Goal: Task Accomplishment & Management: Manage account settings

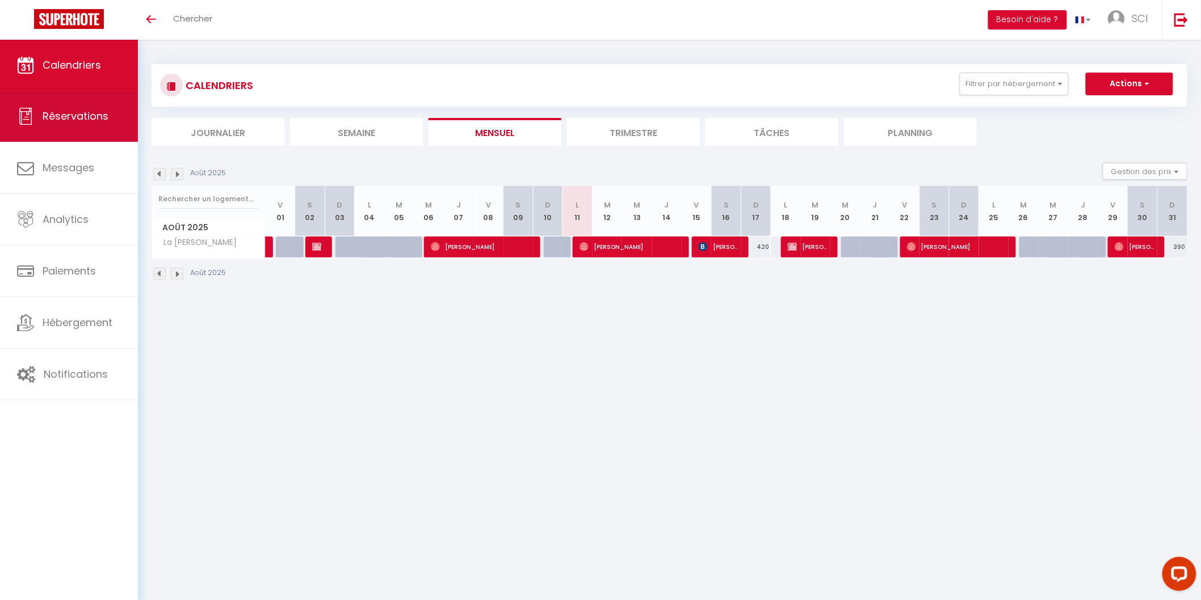
click at [100, 125] on link "Réservations" at bounding box center [69, 116] width 138 height 51
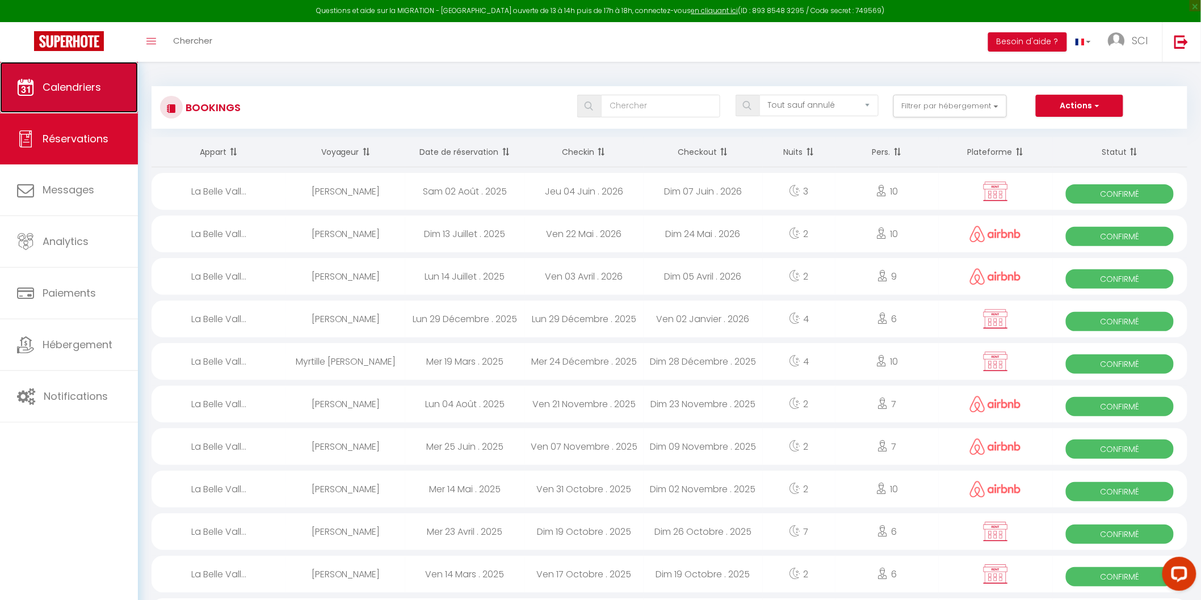
click at [105, 90] on link "Calendriers" at bounding box center [69, 87] width 138 height 51
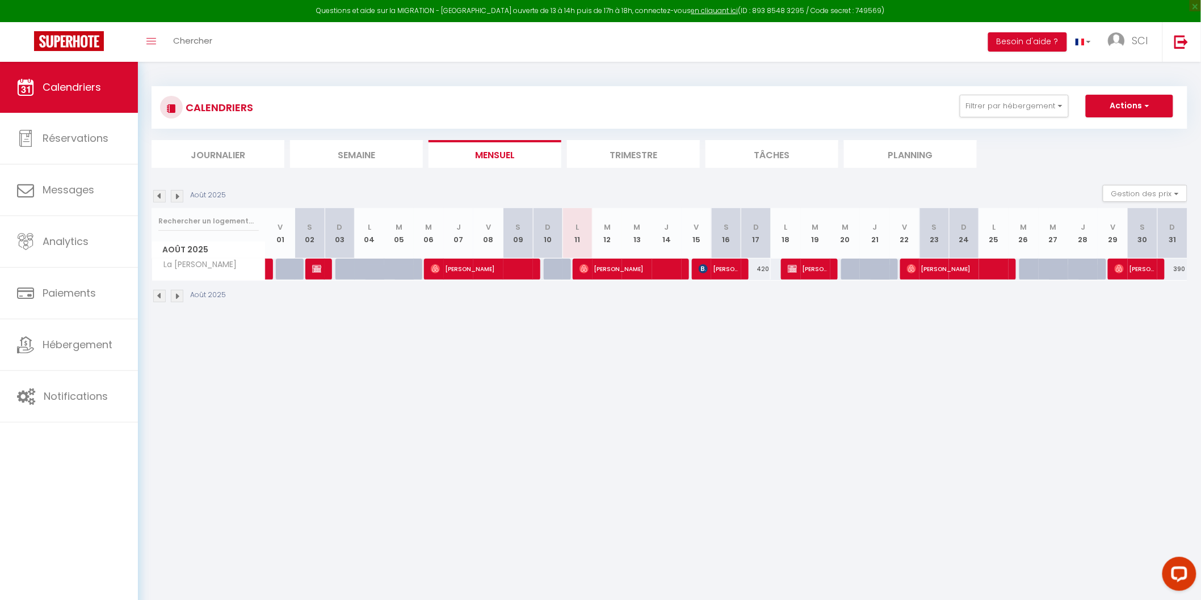
click at [177, 194] on img at bounding box center [177, 196] width 12 height 12
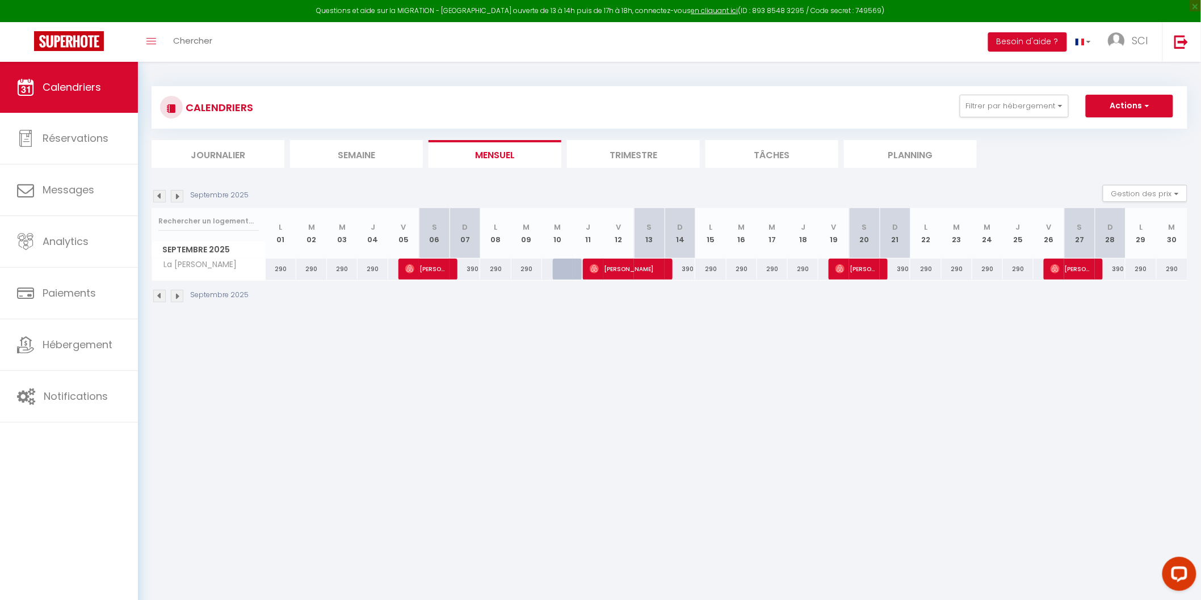
click at [176, 203] on div "Septembre 2025 Gestion des prix Nb Nuits minimum Règles Disponibilité" at bounding box center [670, 196] width 1036 height 23
click at [177, 200] on img at bounding box center [177, 196] width 12 height 12
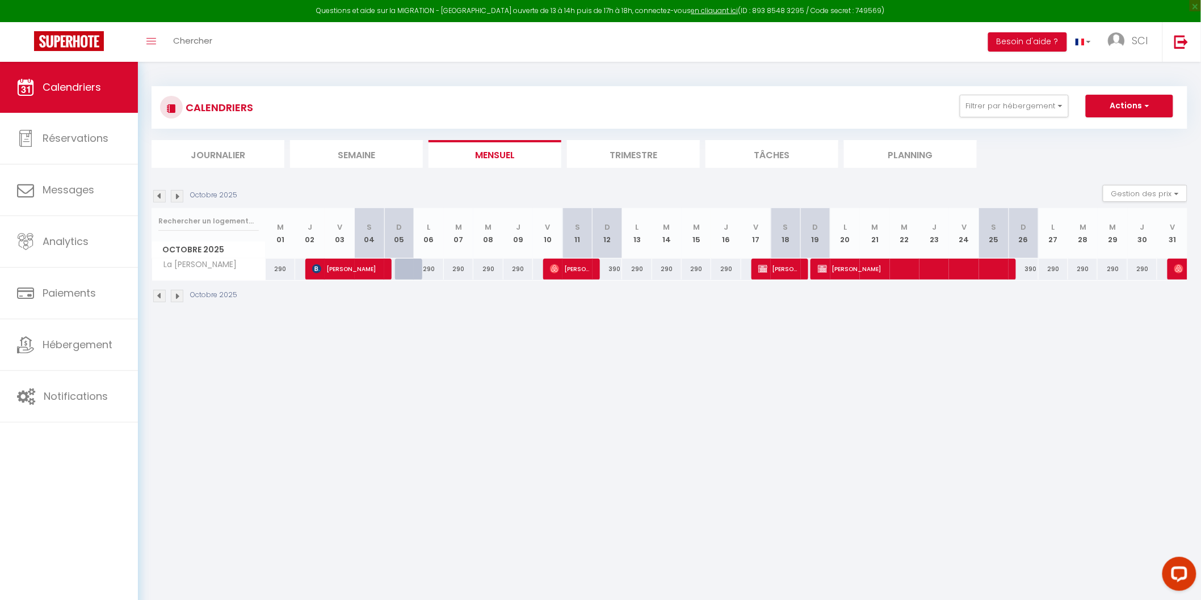
click at [177, 200] on img at bounding box center [177, 196] width 12 height 12
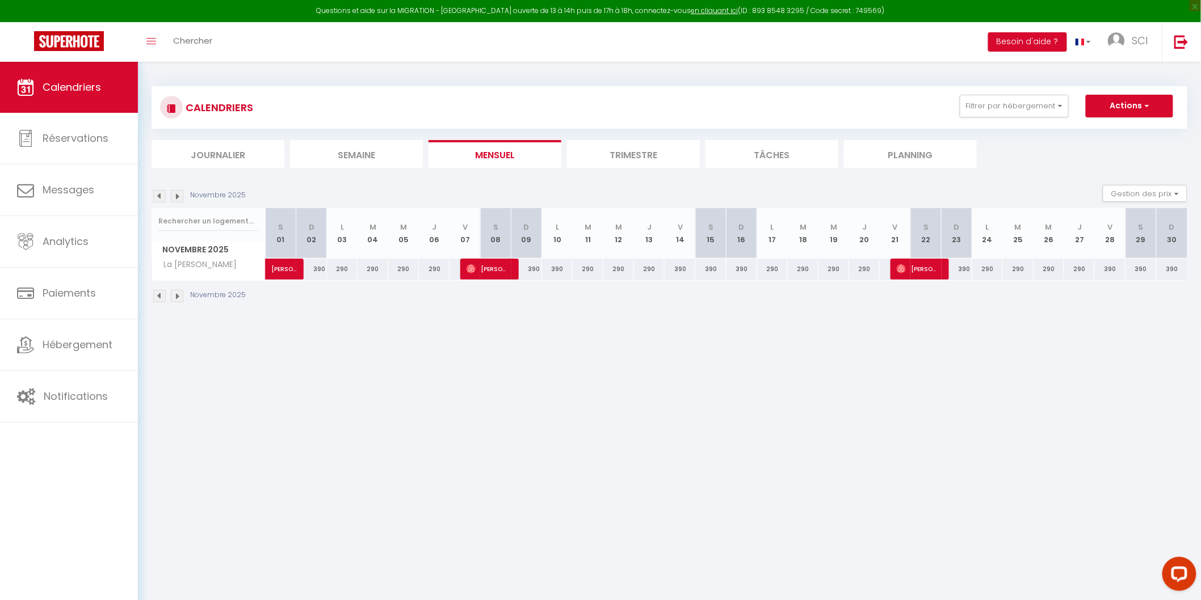
click at [177, 200] on img at bounding box center [177, 196] width 12 height 12
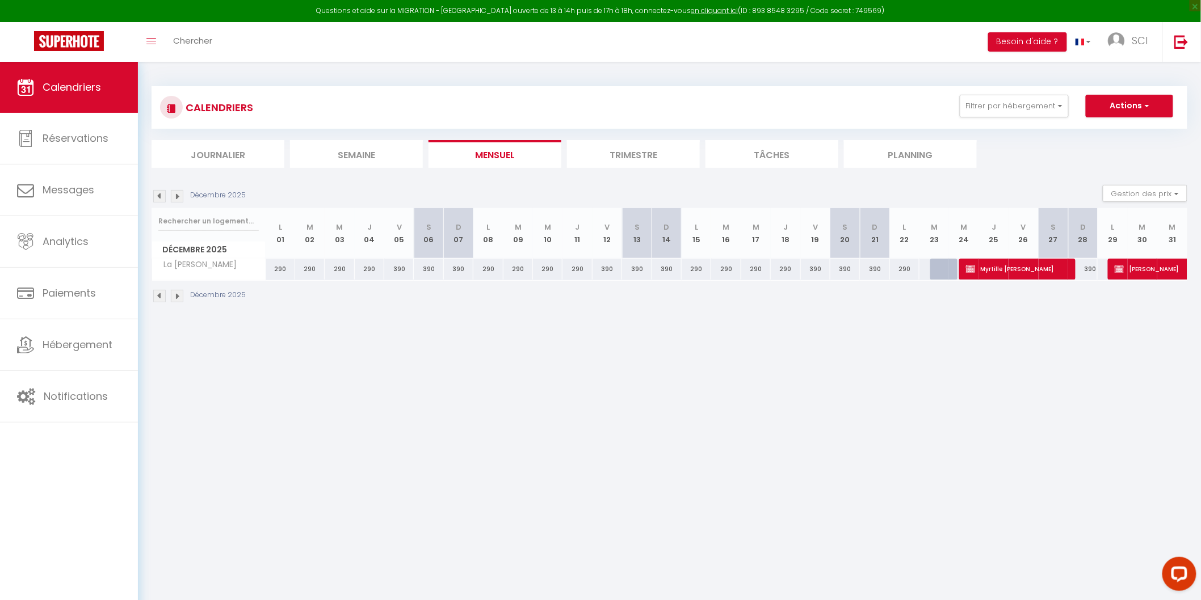
click at [177, 200] on img at bounding box center [177, 196] width 12 height 12
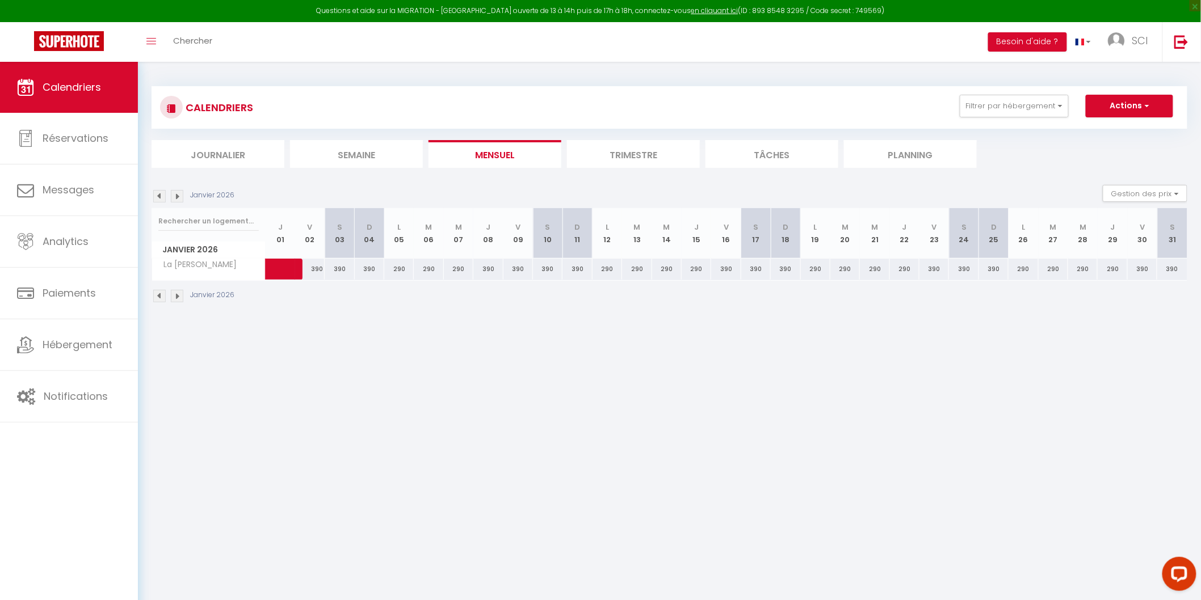
click at [177, 200] on img at bounding box center [177, 196] width 12 height 12
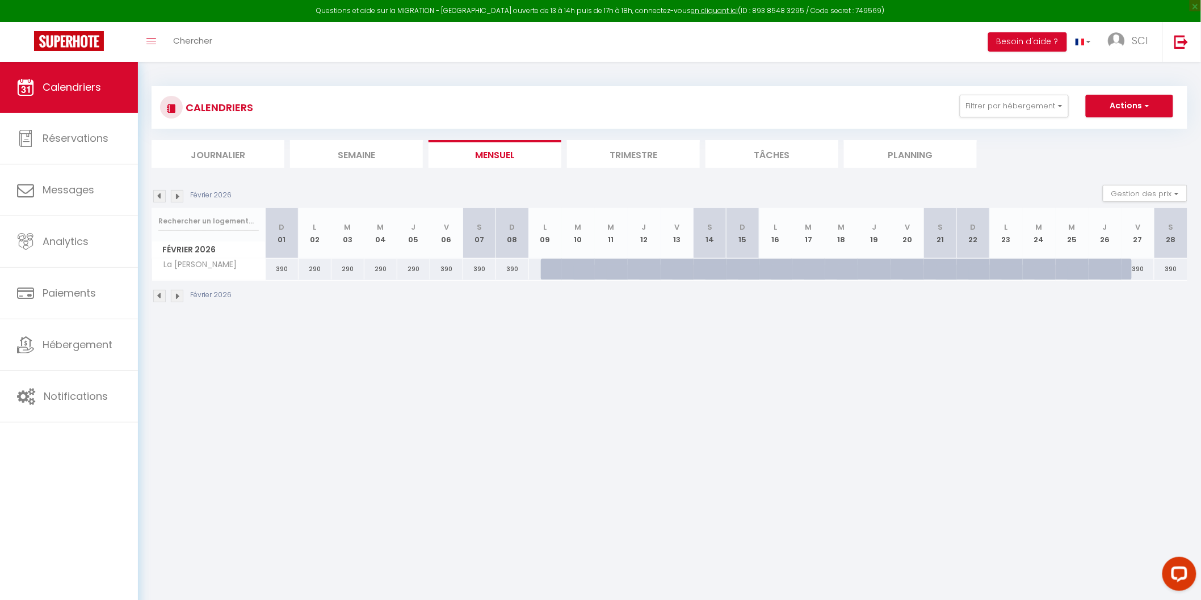
click at [177, 200] on img at bounding box center [177, 196] width 12 height 12
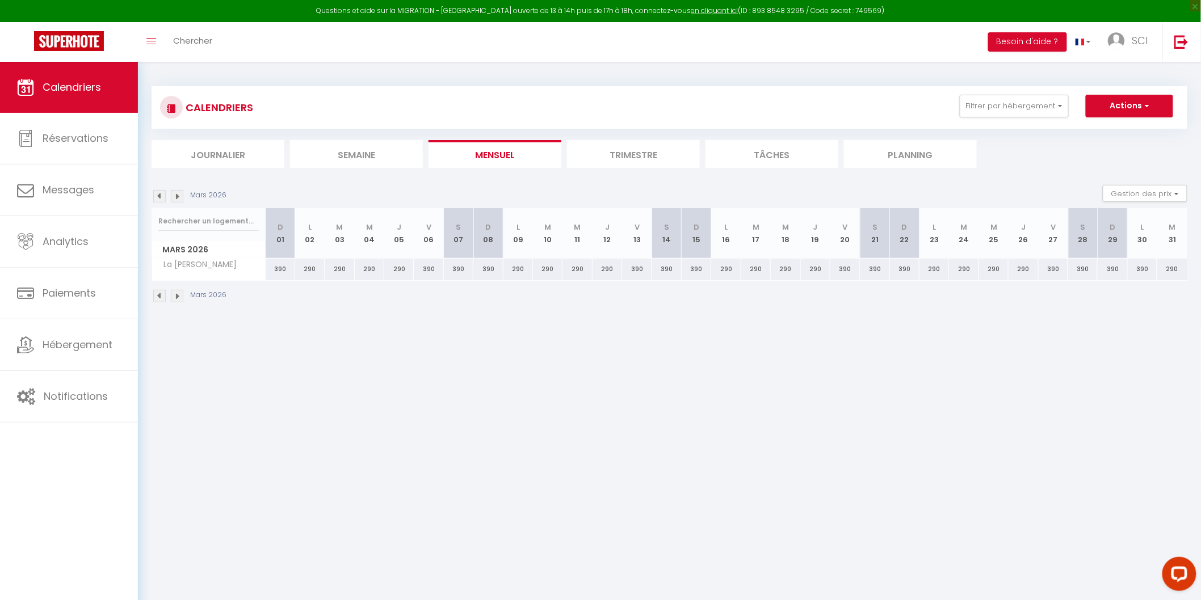
click at [177, 200] on img at bounding box center [177, 196] width 12 height 12
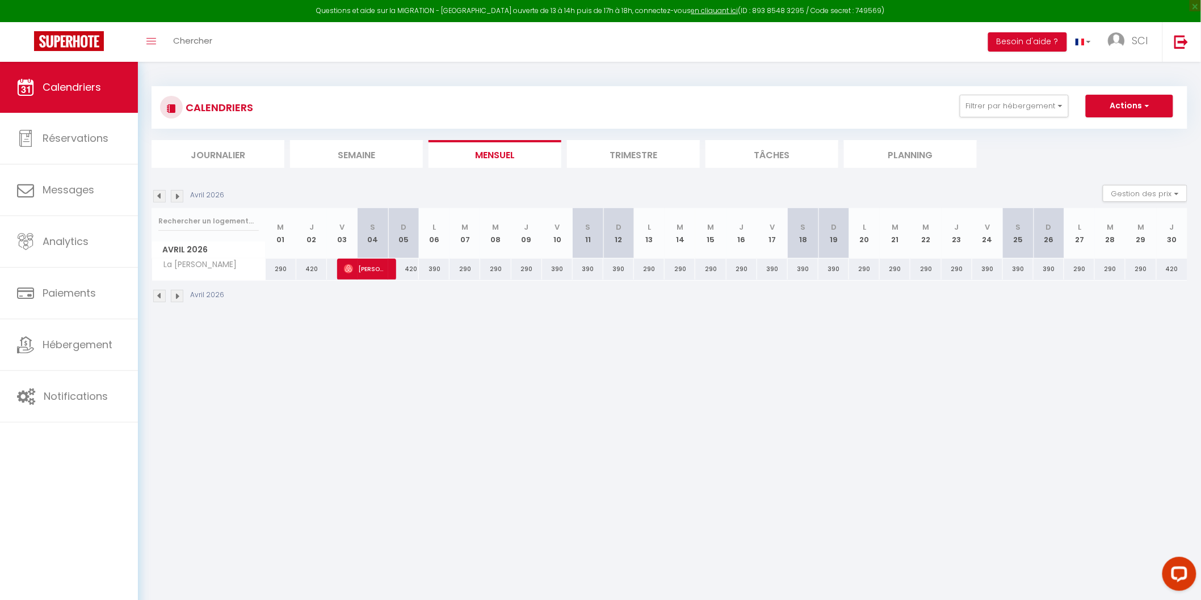
click at [177, 200] on img at bounding box center [177, 196] width 12 height 12
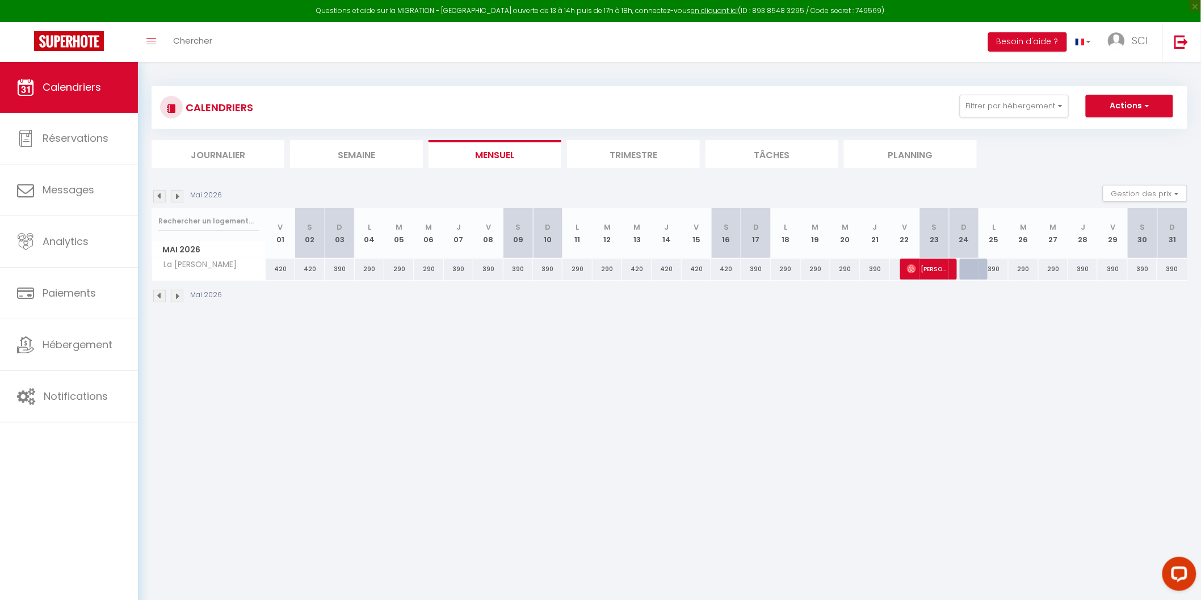
click at [177, 200] on img at bounding box center [177, 196] width 12 height 12
select select
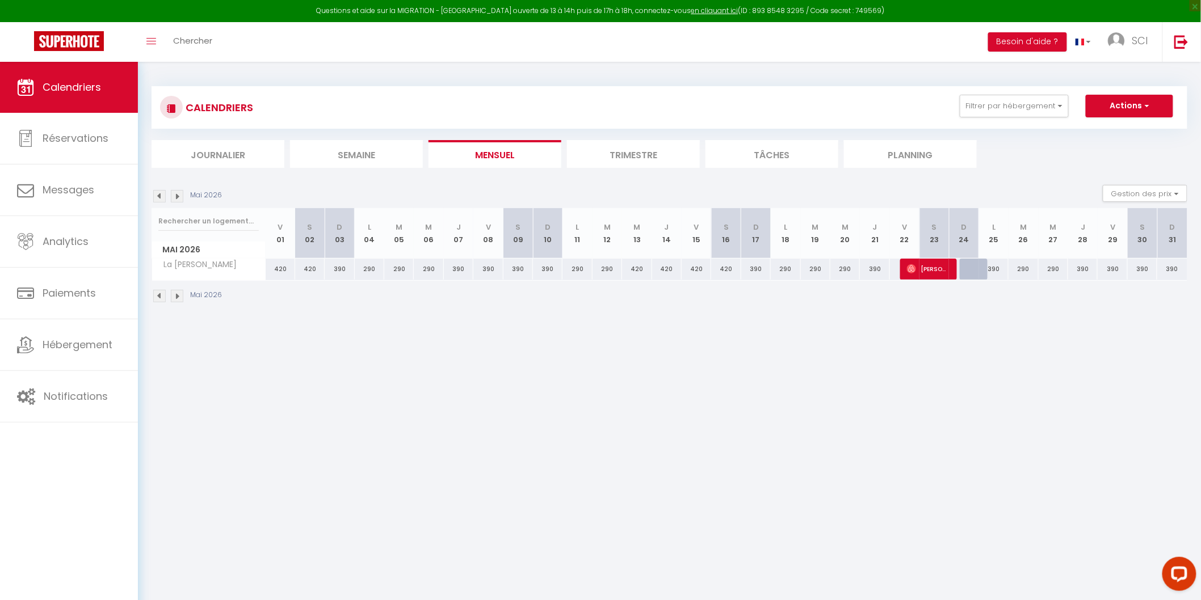
select select
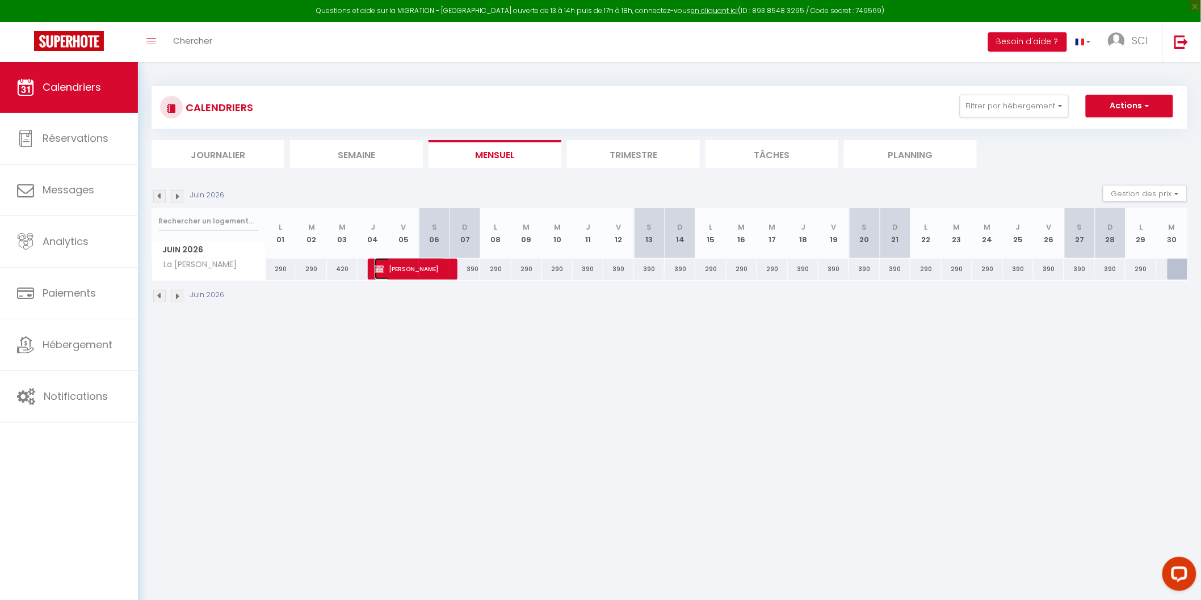
click at [415, 266] on span "[PERSON_NAME]" at bounding box center [411, 269] width 72 height 22
select select "OK"
select select "KO"
select select "0"
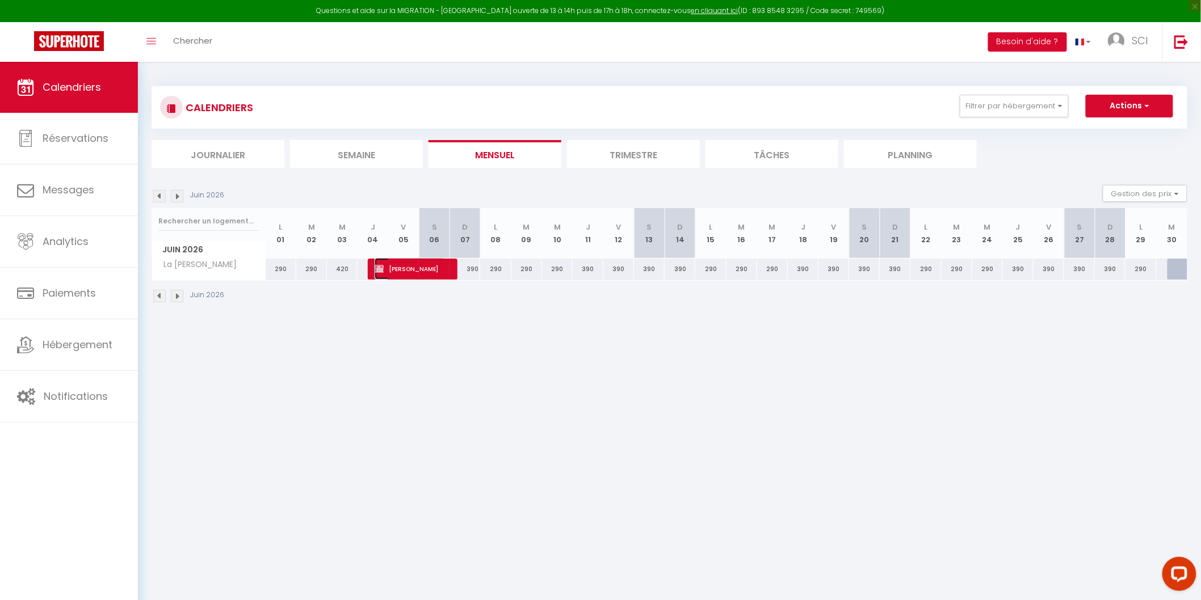
select select "1"
select select
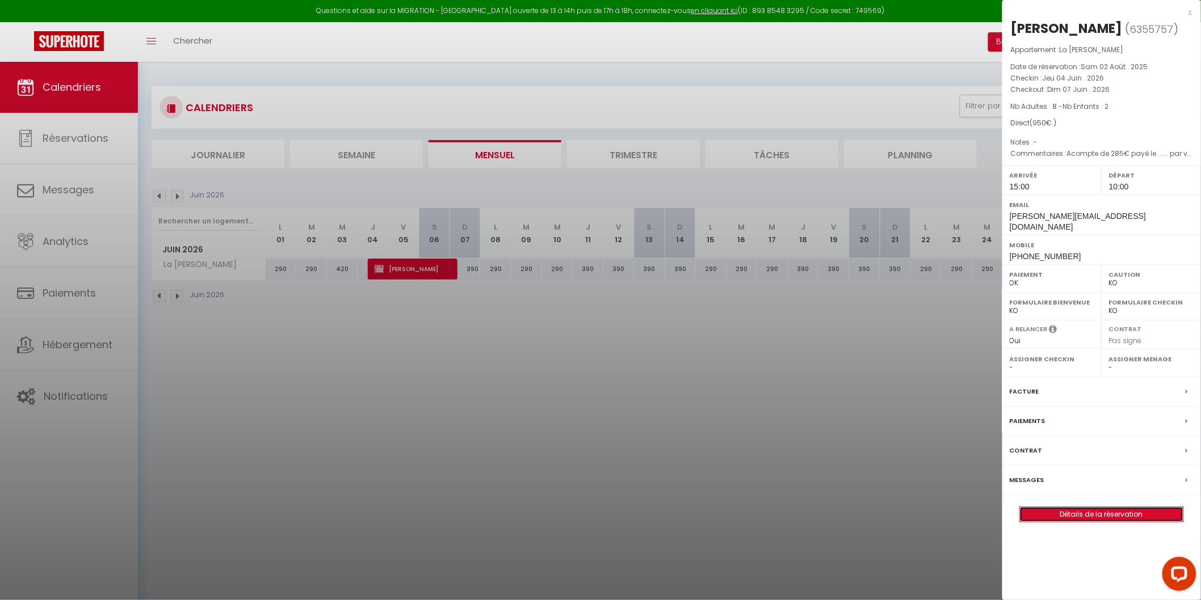
click at [1120, 507] on link "Détails de la réservation" at bounding box center [1101, 514] width 163 height 15
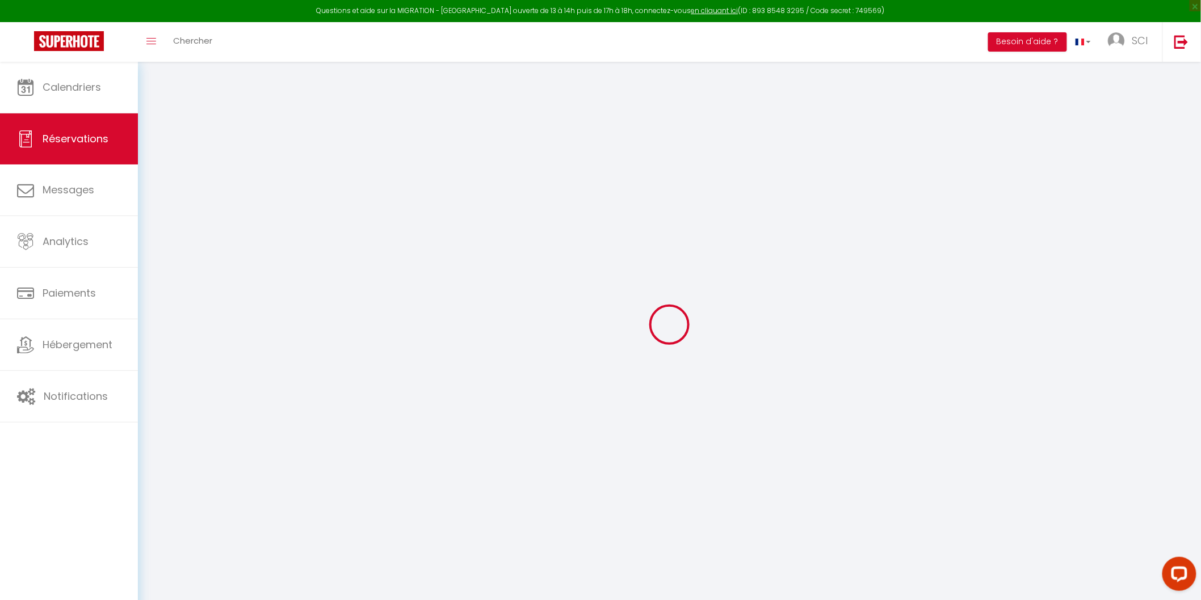
select select
checkbox input "false"
select index
select select
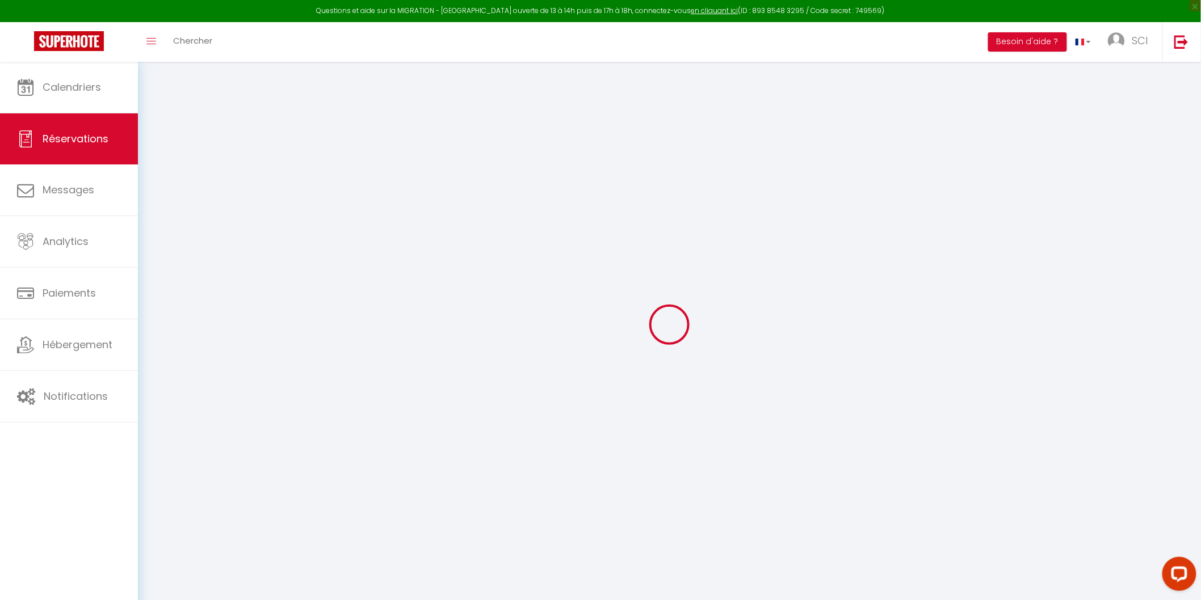
select select
checkbox input "false"
select index
type textarea "Acompte de 285€ payé le ...... par virement - Solde 10 jours avant l'arrivée Re…"
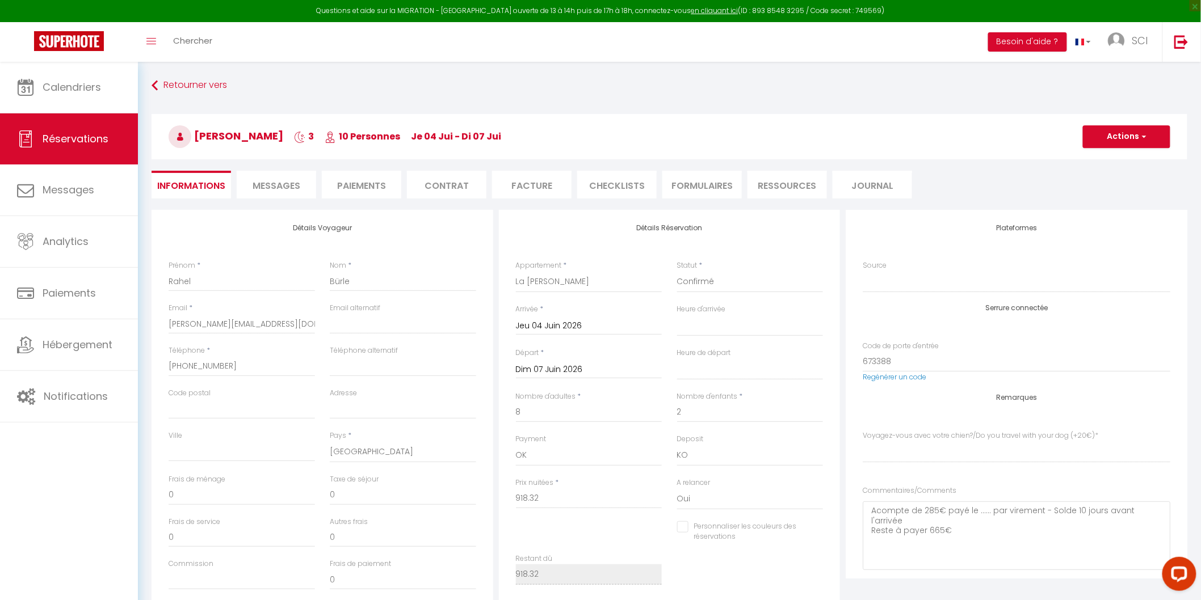
type input "31.68"
select select
checkbox input "false"
select index
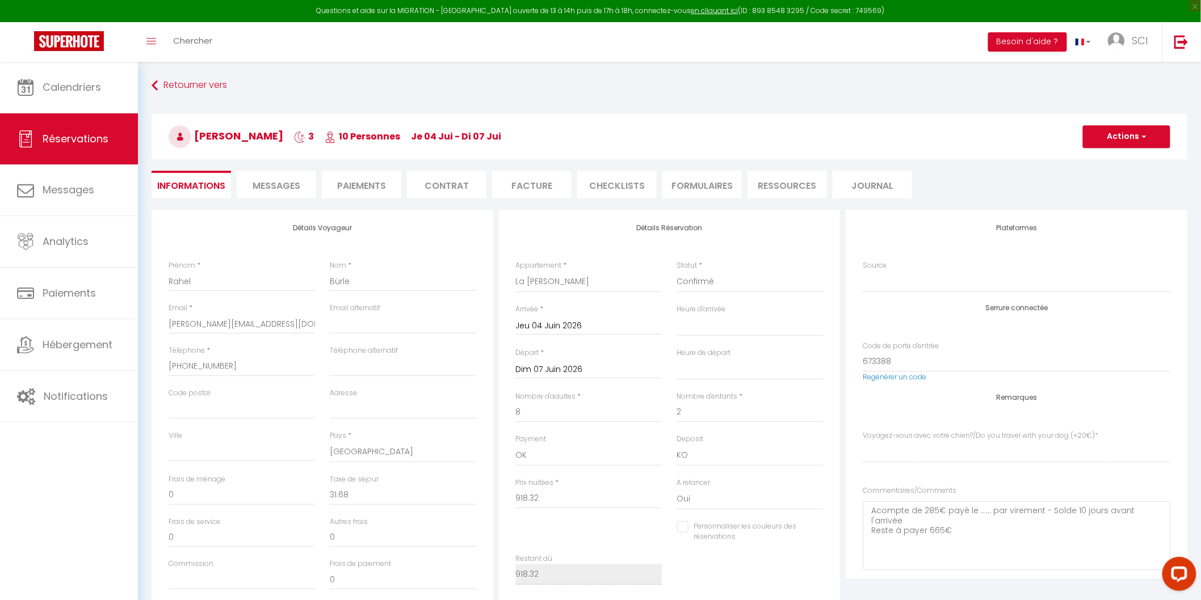
checkbox input "false"
select index
select select "15:00"
select select "10:00"
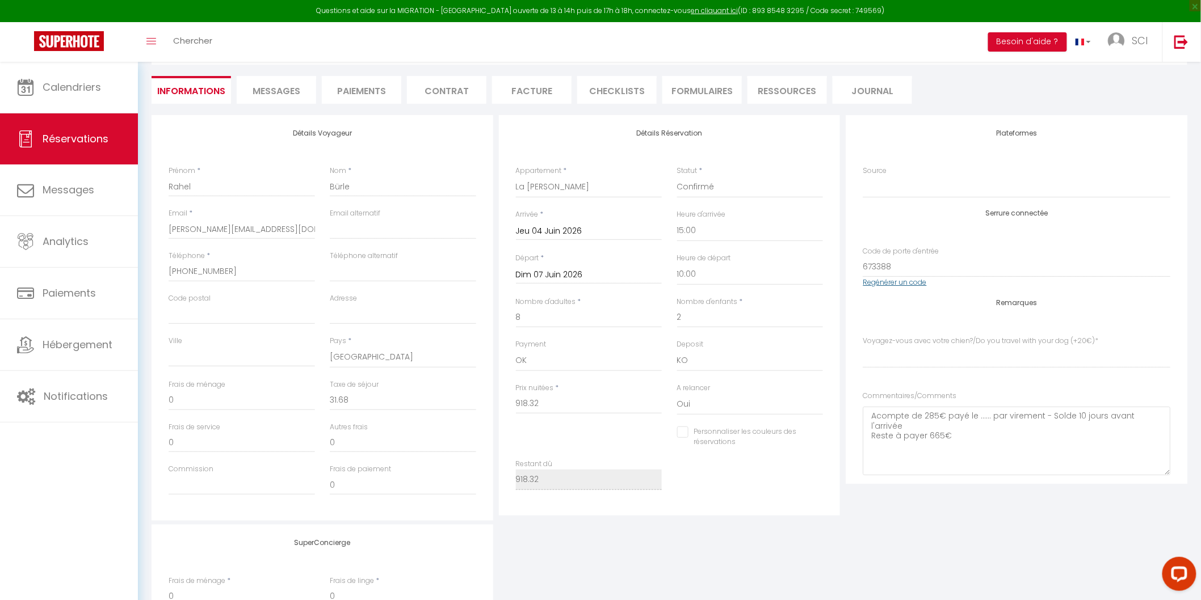
scroll to position [63, 0]
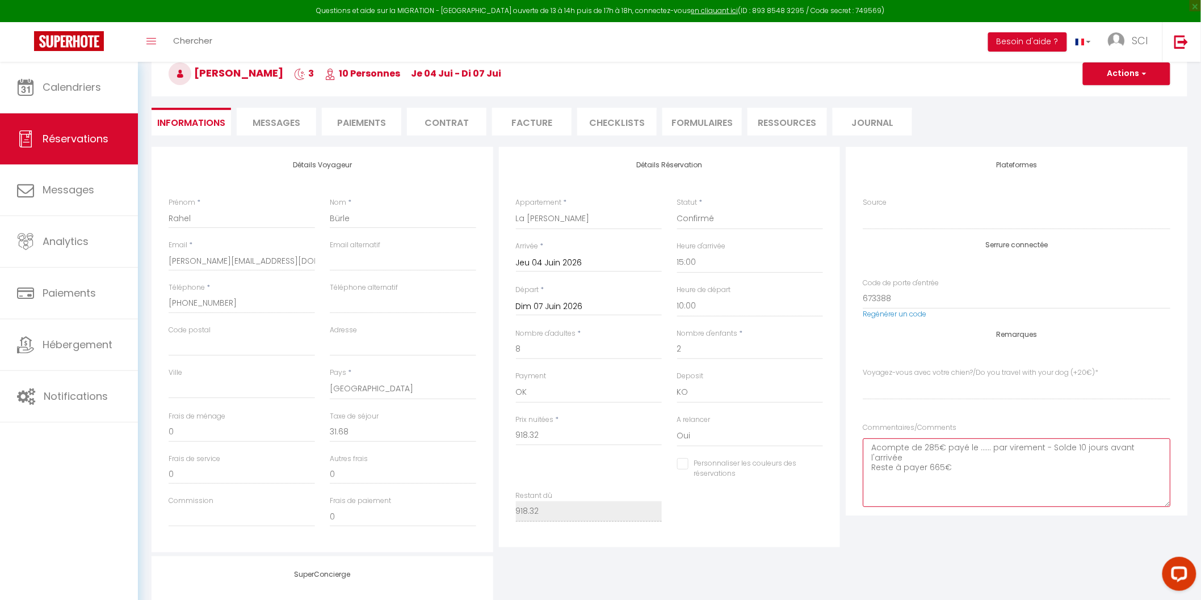
click at [975, 446] on textarea "Acompte de 285€ payé le ...... par virement - Solde 10 jours avant l'arrivée Re…" at bounding box center [1017, 473] width 308 height 69
click at [960, 465] on textarea "Acompte de 285€ payé le [DATE] par virement - Solde 10 jours avant l'arrivée Re…" at bounding box center [1017, 473] width 308 height 69
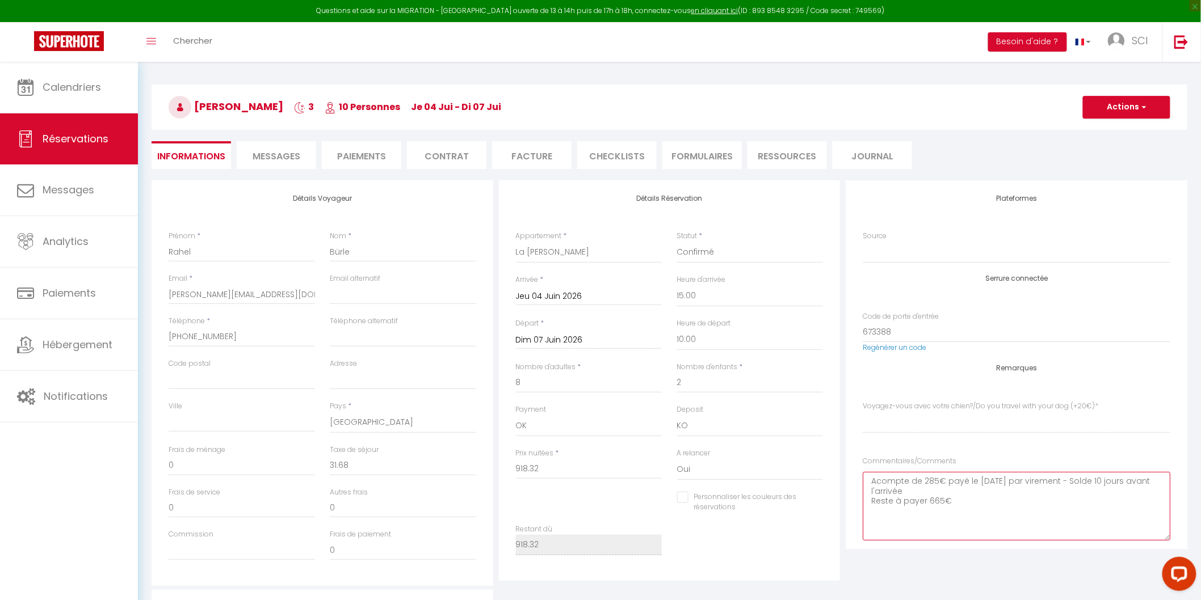
scroll to position [0, 0]
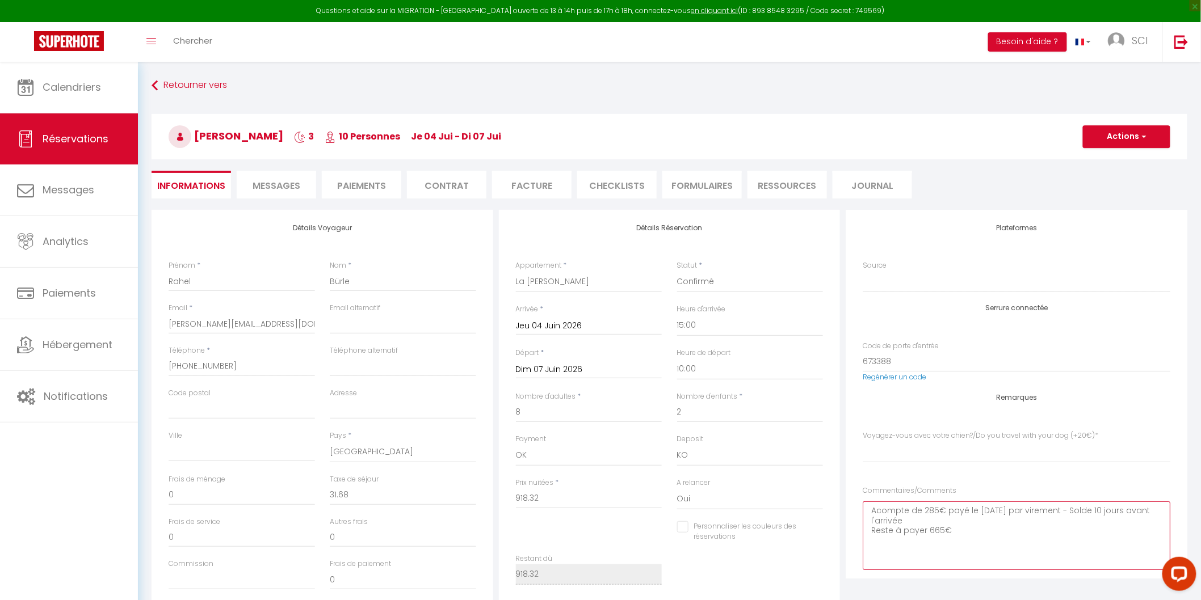
type textarea "Acompte de 285€ payé le [DATE] par virement - Solde 10 jours avant l'arrivée Re…"
click at [346, 184] on li "Paiements" at bounding box center [361, 185] width 79 height 28
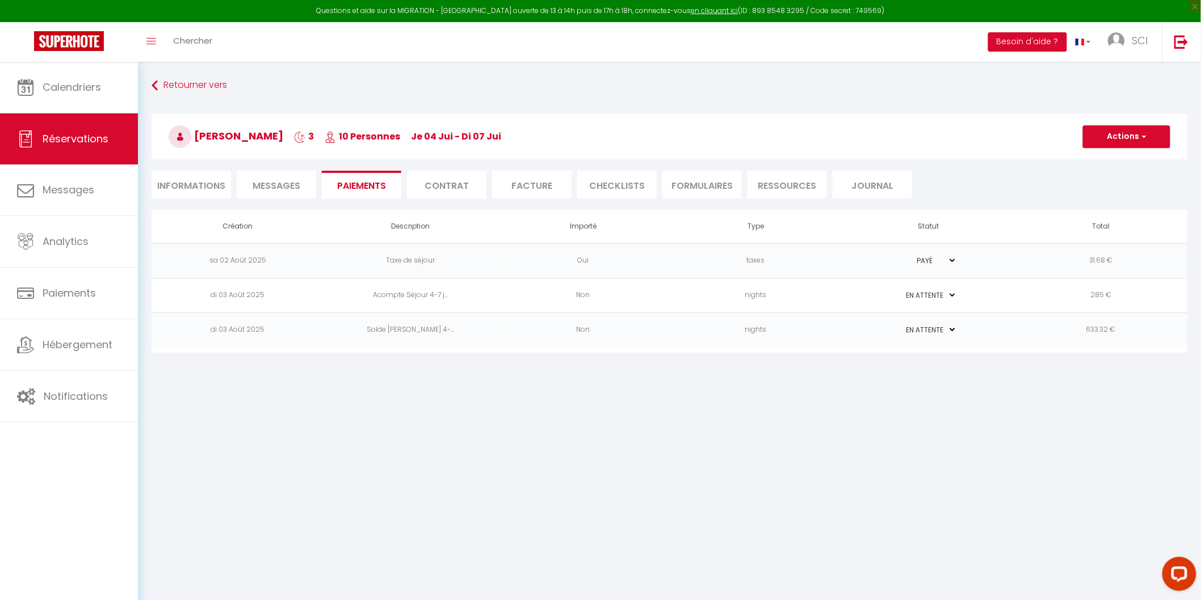
click at [952, 293] on select "PAYÉ EN ATTENTE" at bounding box center [928, 295] width 57 height 11
select select "1"
click at [900, 290] on select "PAYÉ EN ATTENTE" at bounding box center [928, 295] width 57 height 11
click at [952, 258] on select "PAYÉ EN ATTENTE" at bounding box center [928, 260] width 57 height 11
select select "0"
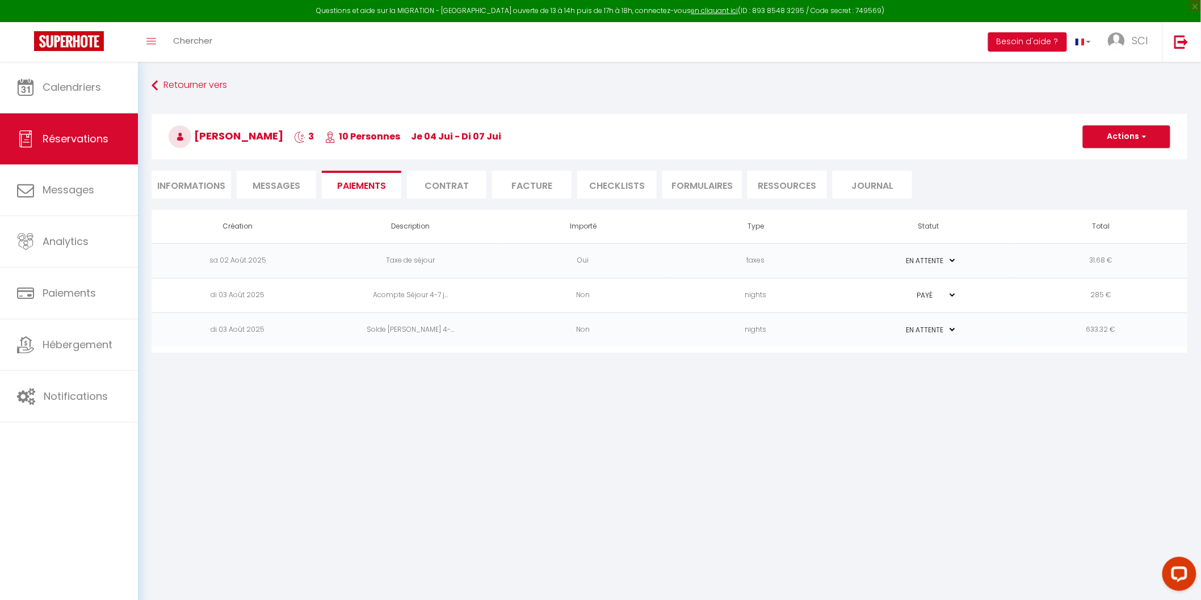
click at [900, 255] on select "PAYÉ EN ATTENTE" at bounding box center [928, 260] width 57 height 11
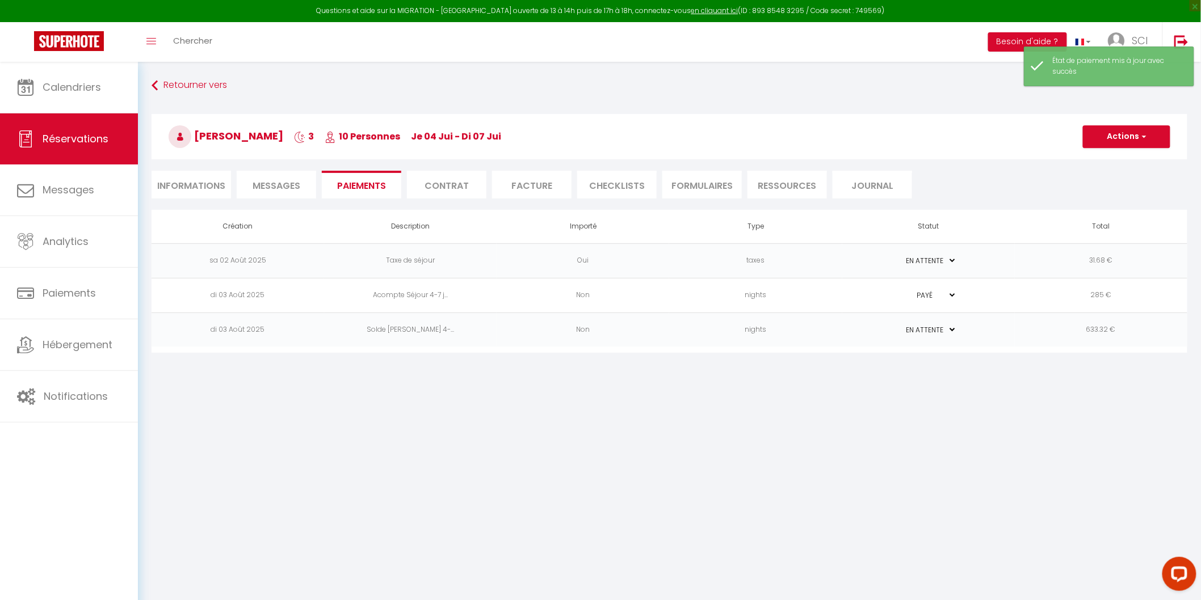
click at [985, 191] on ul "Informations Messages Paiements Contrat Facture CHECKLISTS FORMULAIRES Ressourc…" at bounding box center [670, 185] width 1036 height 28
click at [267, 188] on span "Messages" at bounding box center [277, 185] width 48 height 13
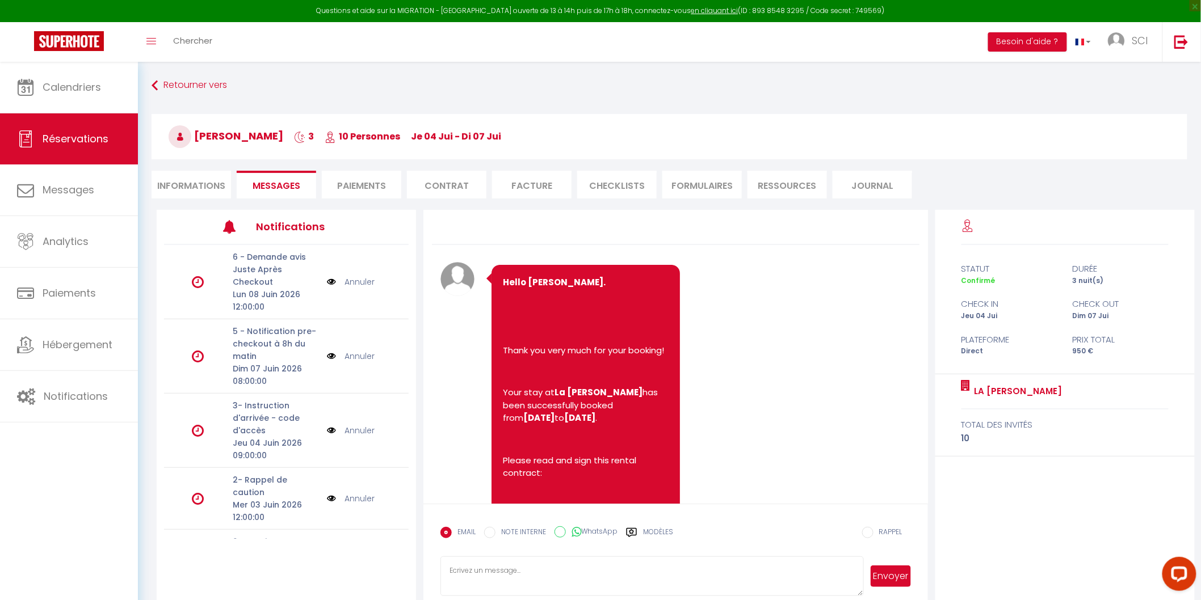
click at [171, 186] on li "Informations" at bounding box center [191, 185] width 79 height 28
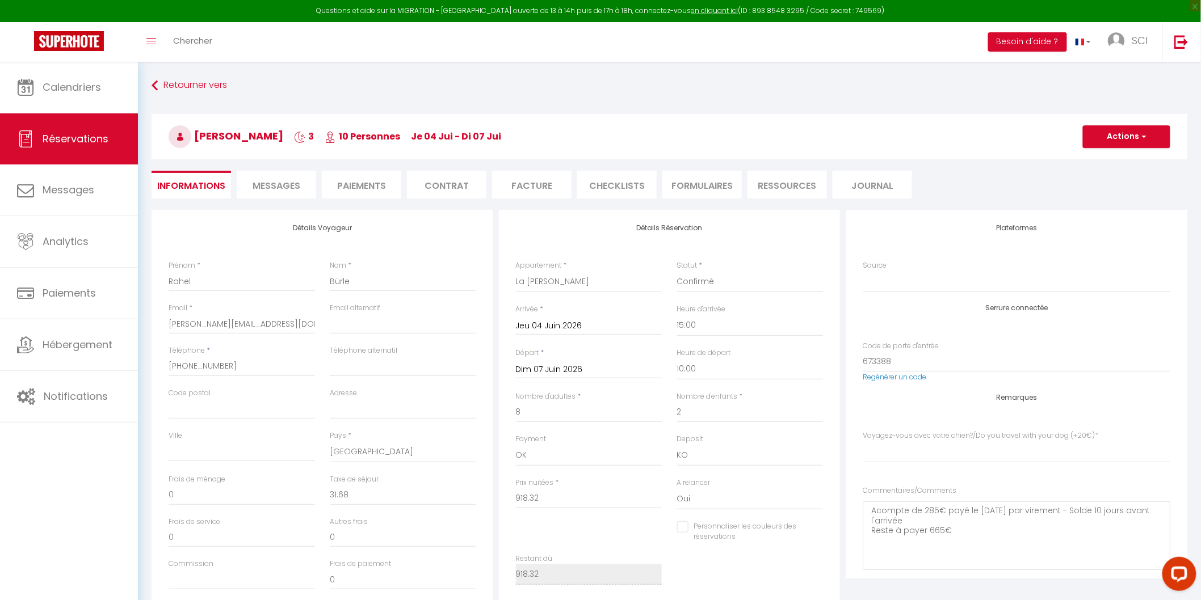
click at [363, 185] on li "Paiements" at bounding box center [361, 185] width 79 height 28
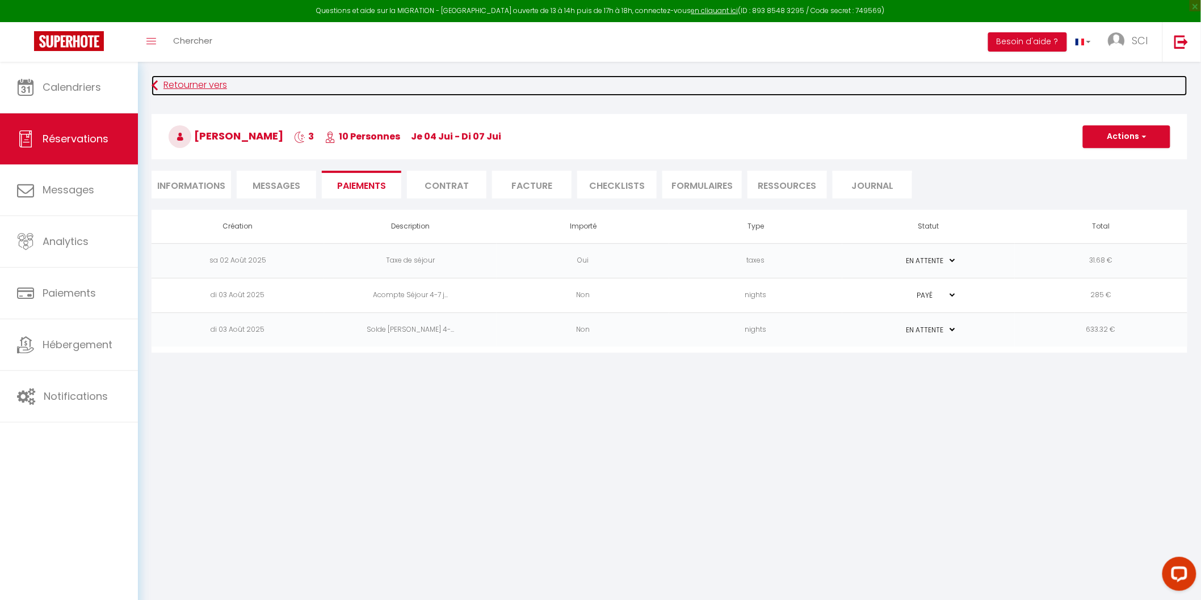
click at [274, 79] on link "Retourner vers" at bounding box center [670, 85] width 1036 height 20
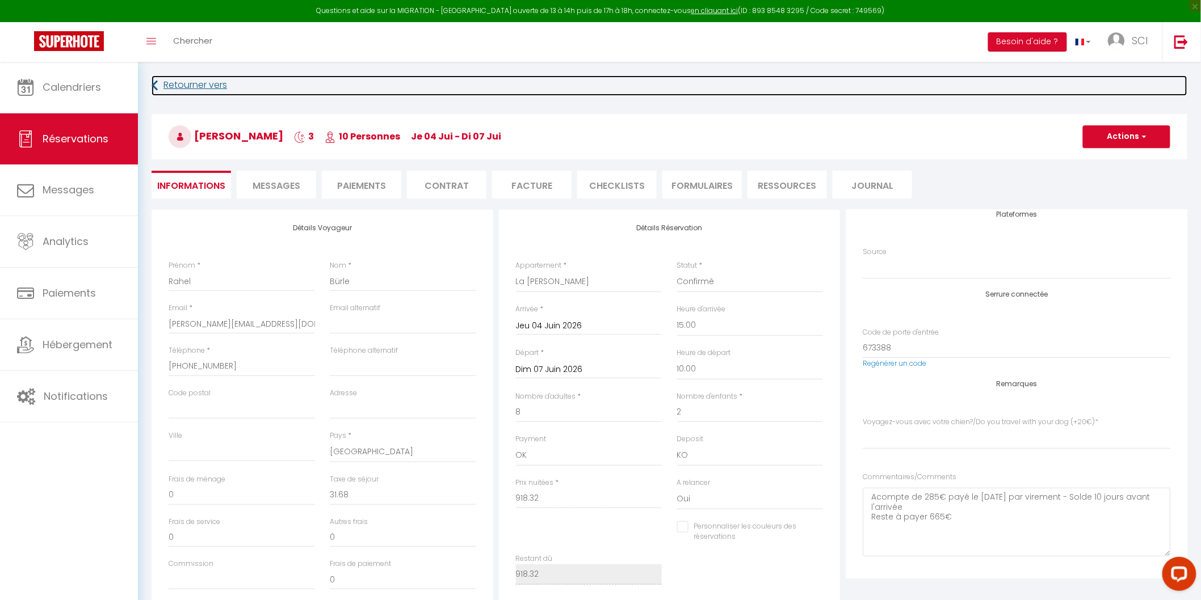
scroll to position [17, 0]
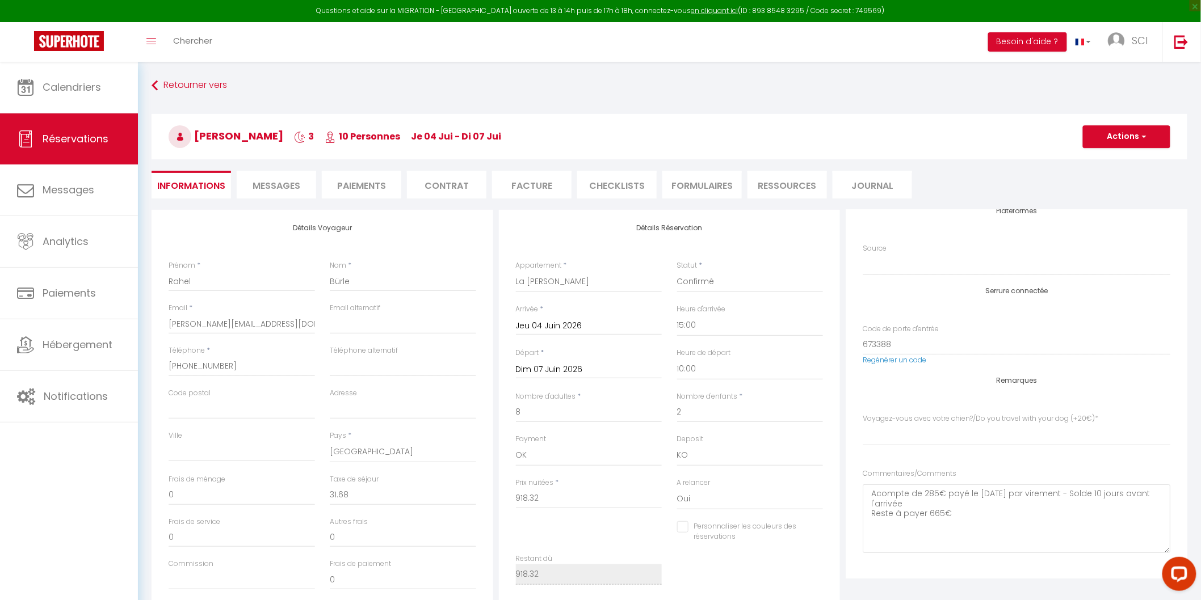
click at [598, 109] on div "[PERSON_NAME] 3 10 Personnes je 04 Jui - di 07 Jui Actions Enregistrer Duplique…" at bounding box center [669, 134] width 1050 height 61
select index
checkbox input "false"
select index
checkbox input "false"
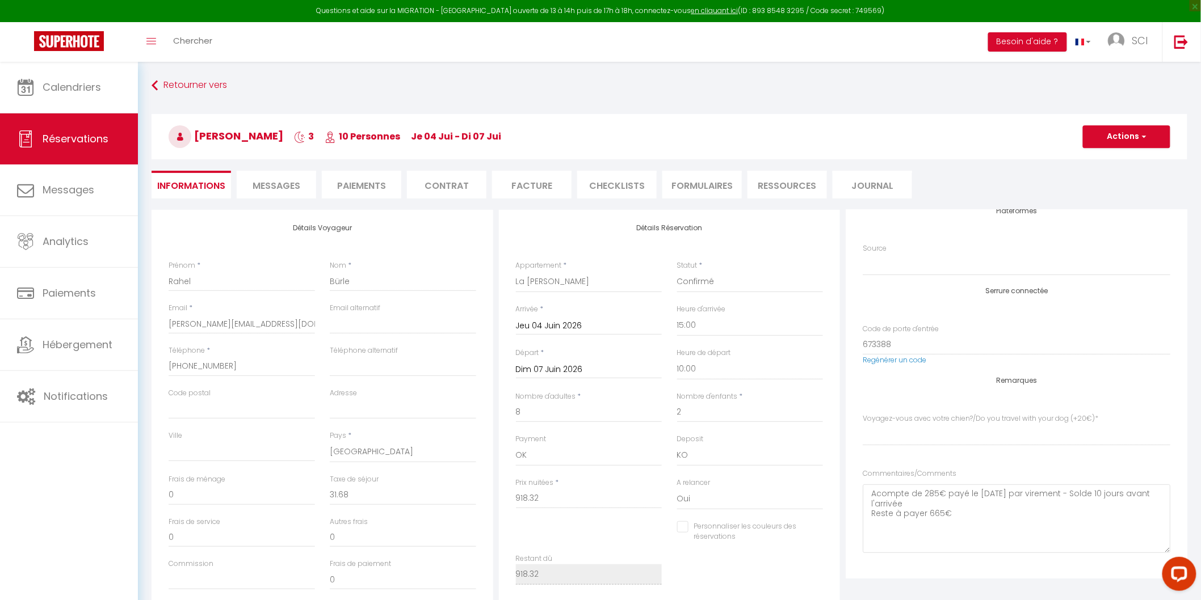
select index
checkbox input "false"
select index
checkbox input "false"
select index
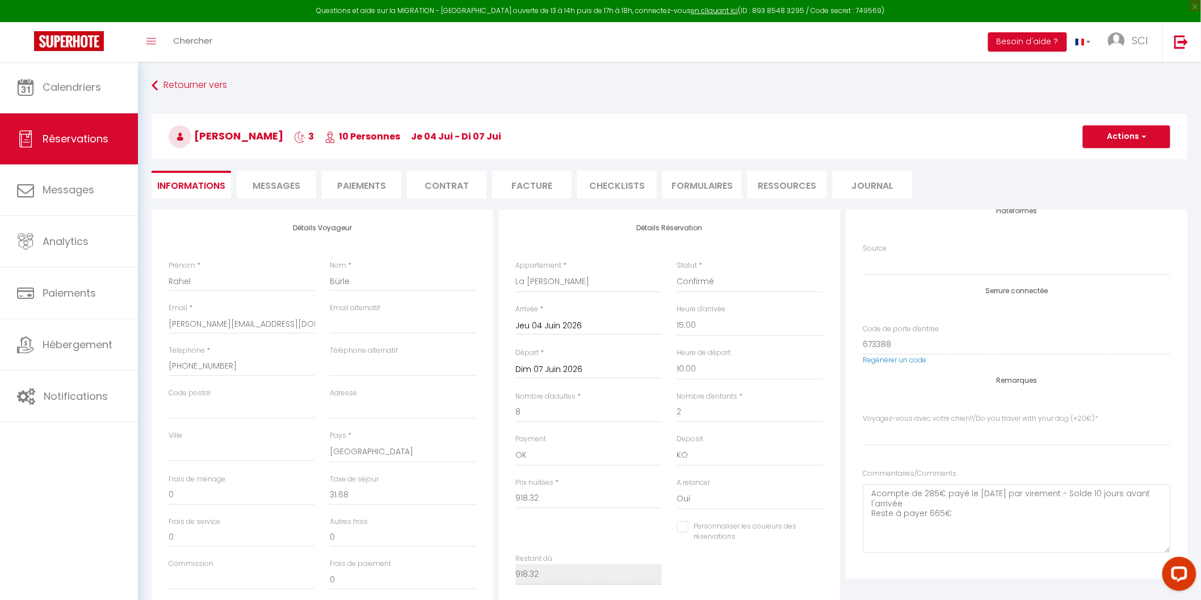
checkbox input "false"
select index
checkbox input "false"
select index
checkbox input "false"
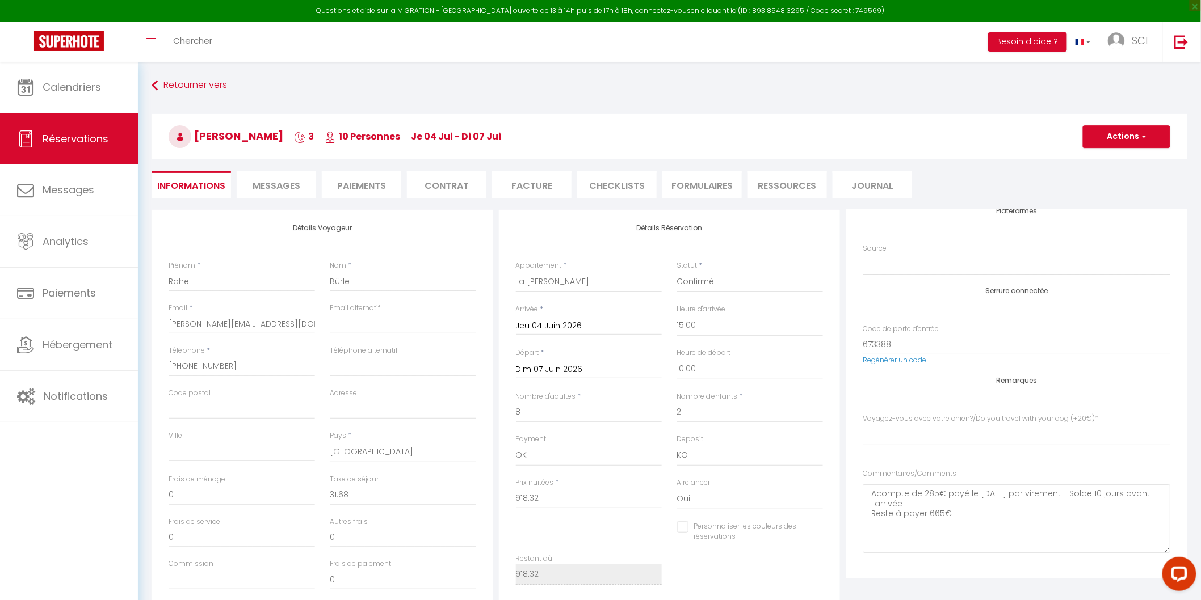
select index
checkbox input "false"
select index
checkbox input "false"
select index
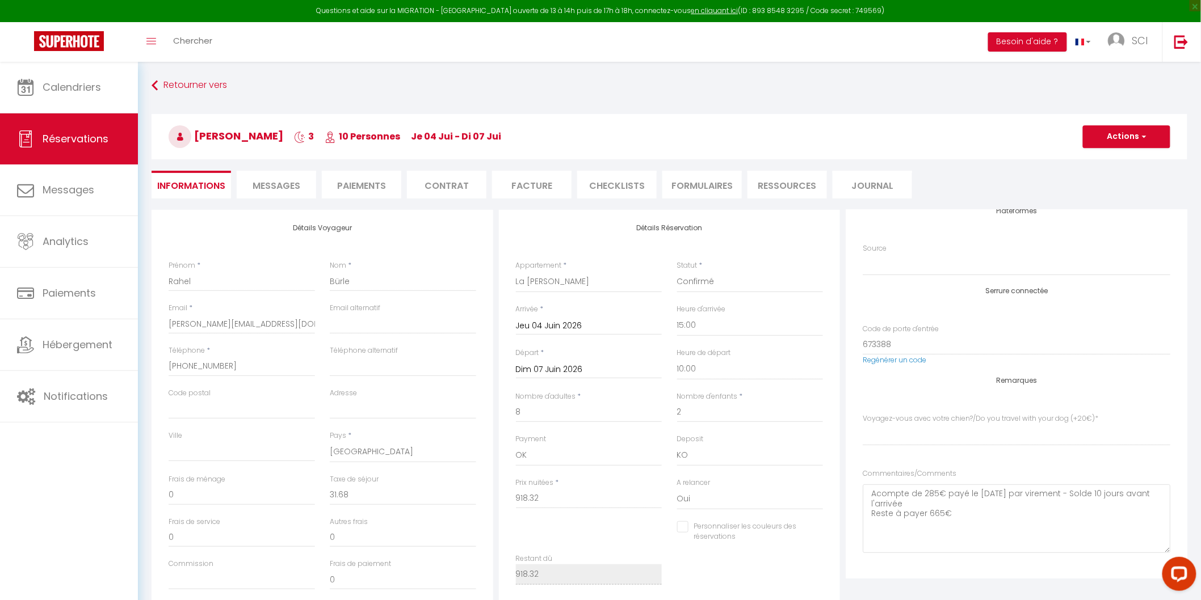
checkbox input "false"
select index
checkbox input "false"
select index
checkbox input "false"
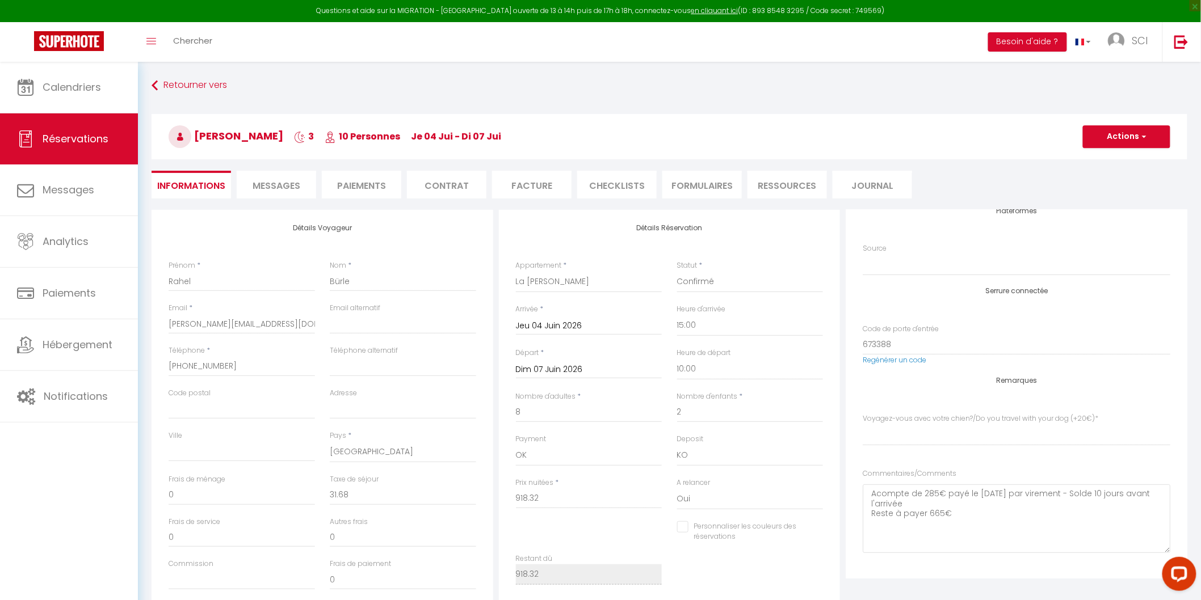
select index
checkbox input "false"
select index
checkbox input "false"
select index
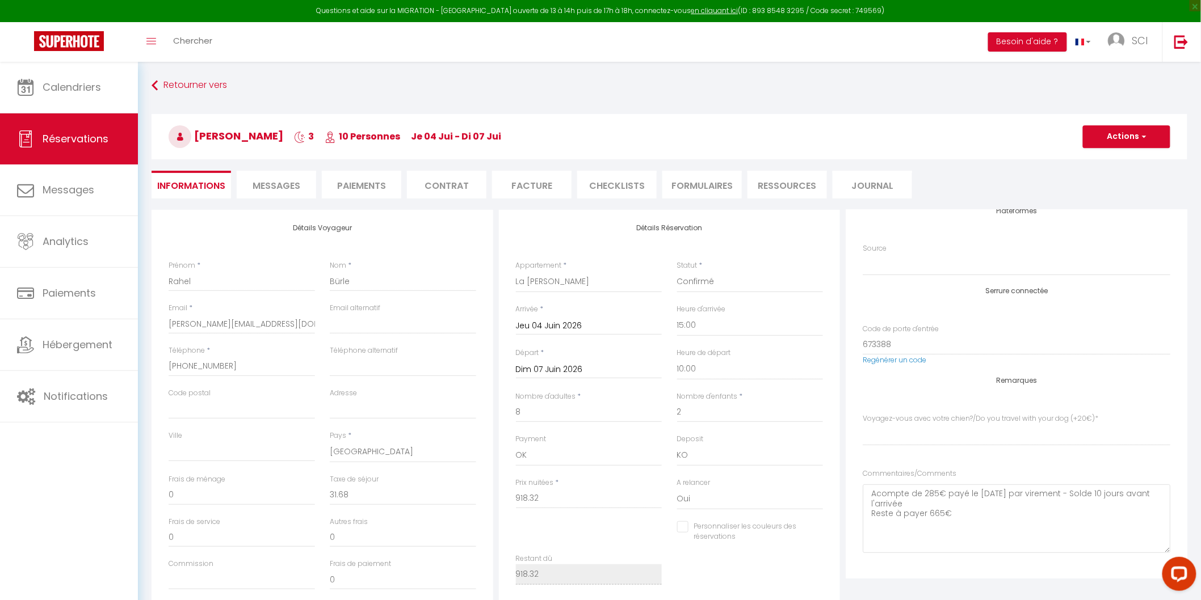
checkbox input "false"
select index
checkbox input "false"
select index
checkbox input "false"
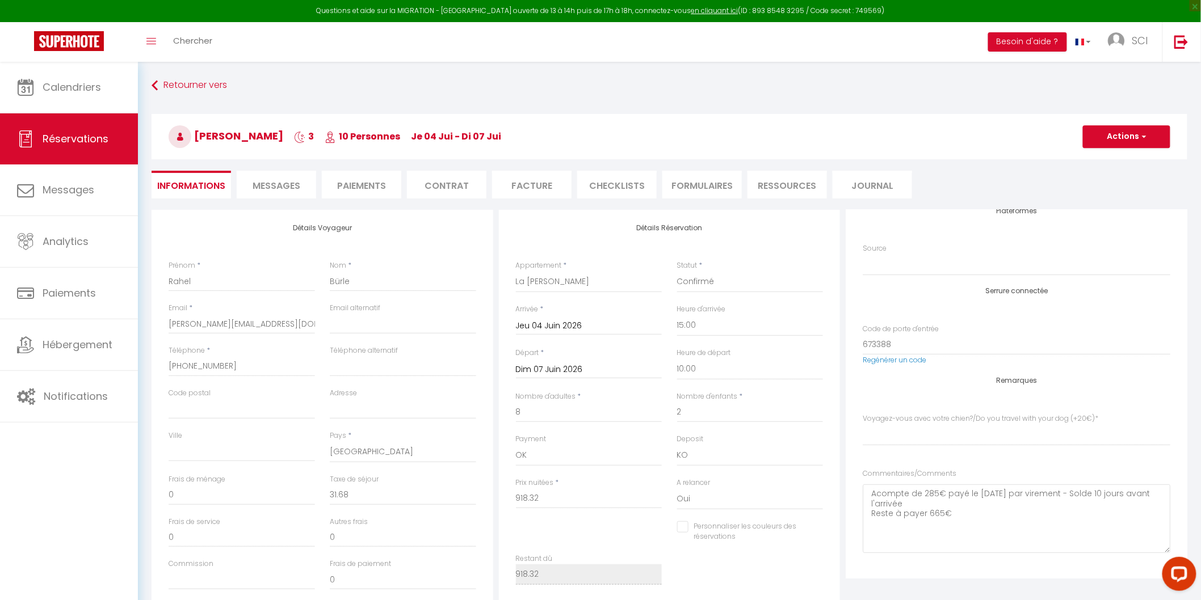
select index
checkbox input "false"
select index
checkbox input "false"
select index
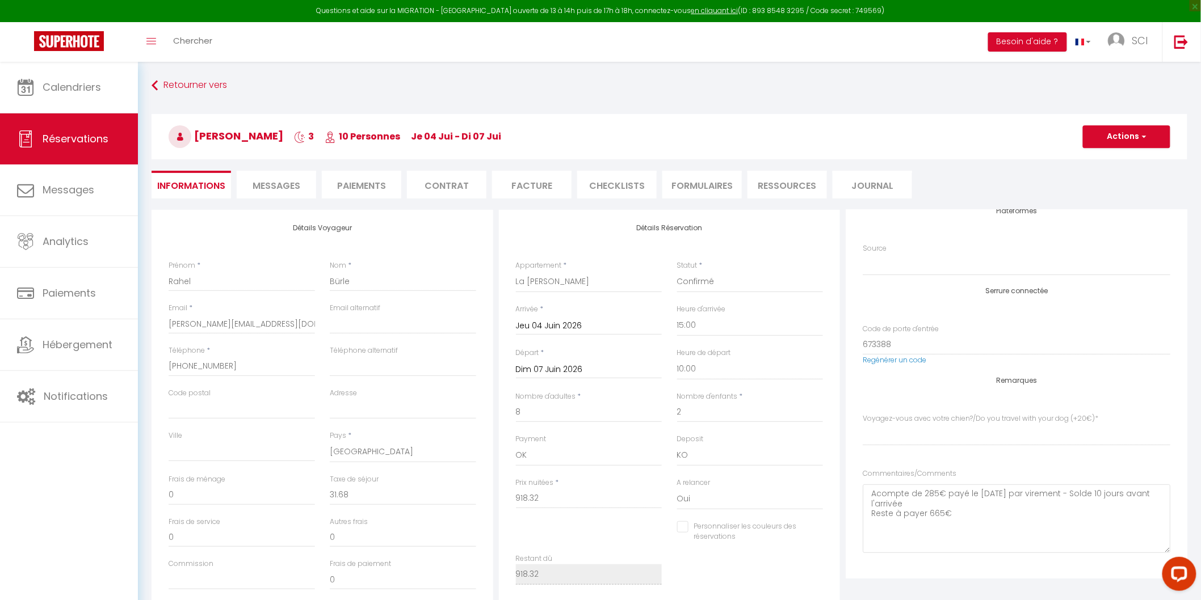
checkbox input "false"
select index
checkbox input "false"
select index
checkbox input "false"
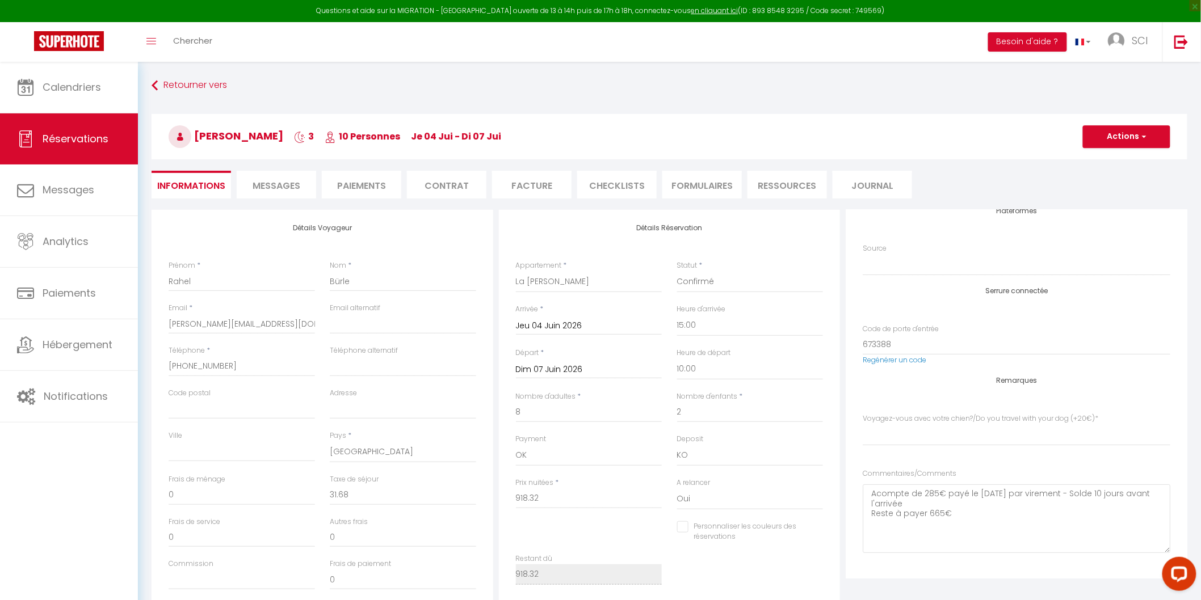
select index
checkbox input "false"
select index
checkbox input "false"
select index
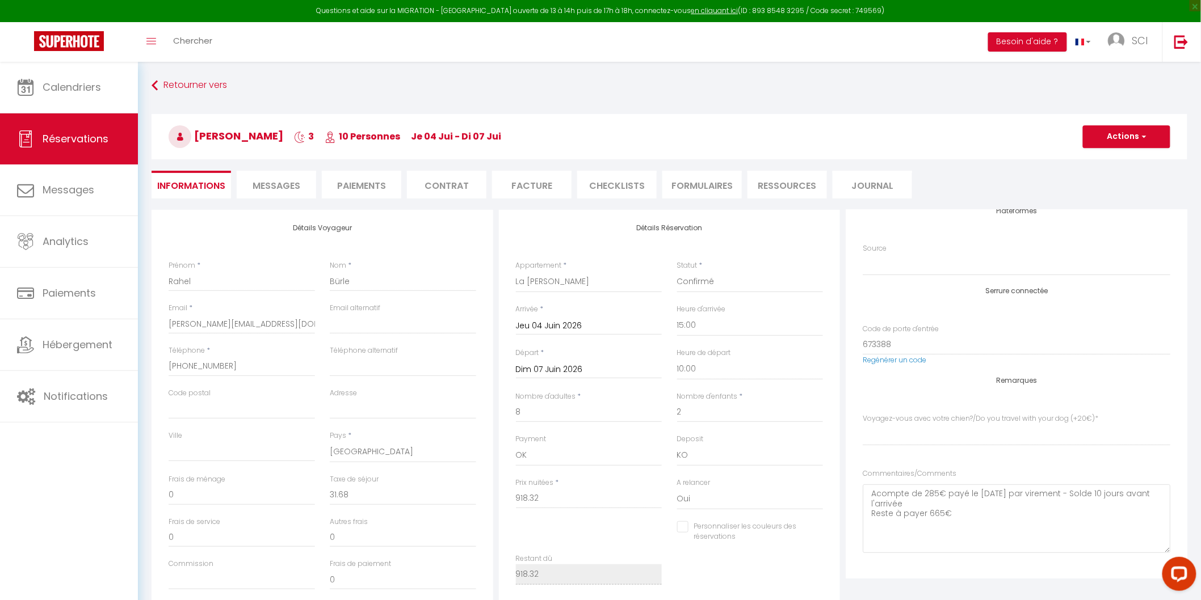
checkbox input "false"
select index
checkbox input "false"
select index
checkbox input "false"
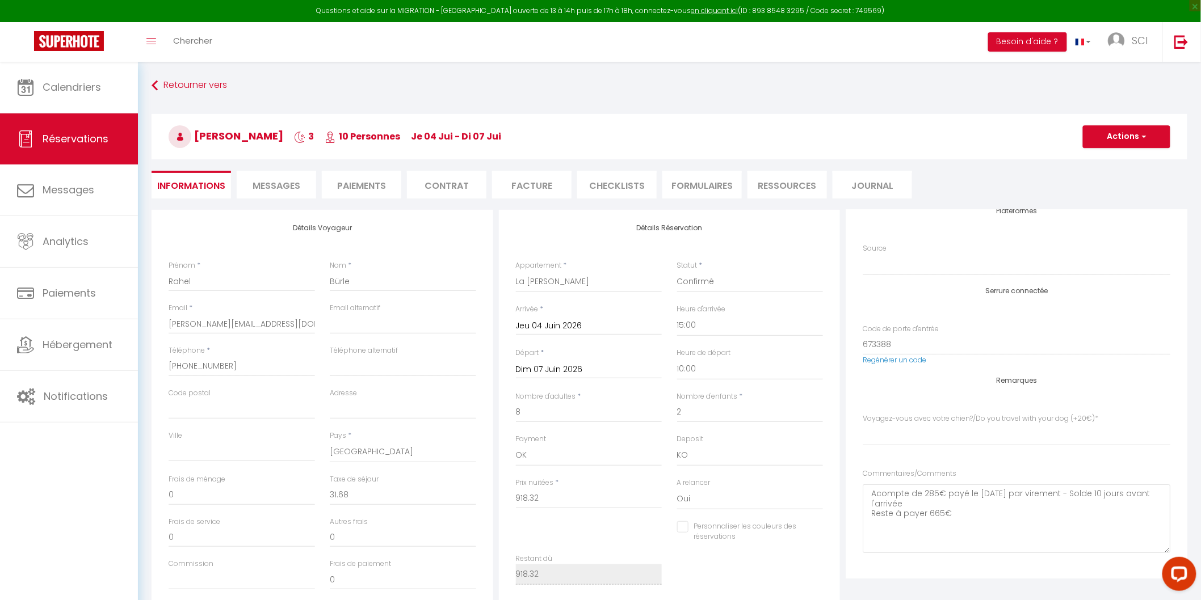
select index
checkbox input "false"
select index
checkbox input "false"
select index
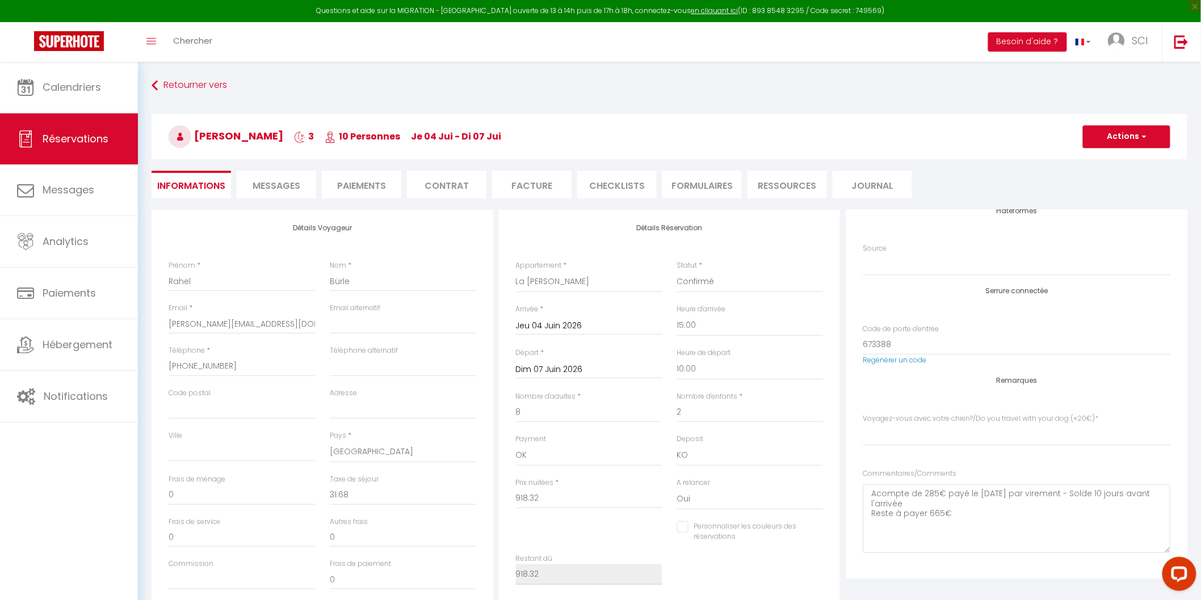
checkbox input "false"
select index
checkbox input "false"
select index
checkbox input "false"
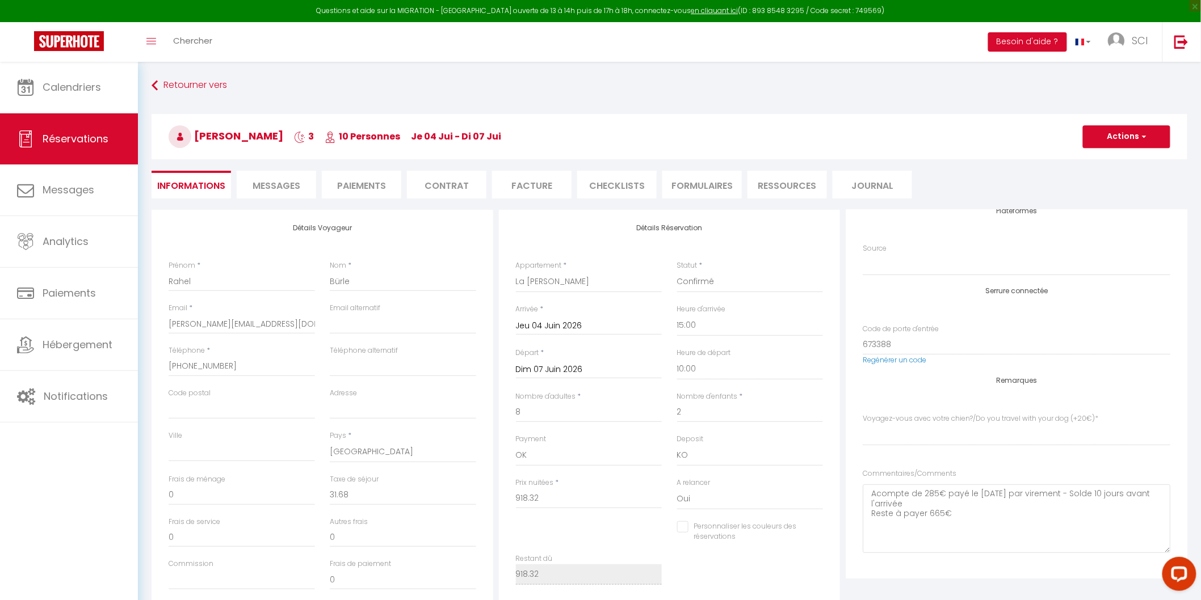
select index
checkbox input "false"
select index
checkbox input "false"
select index
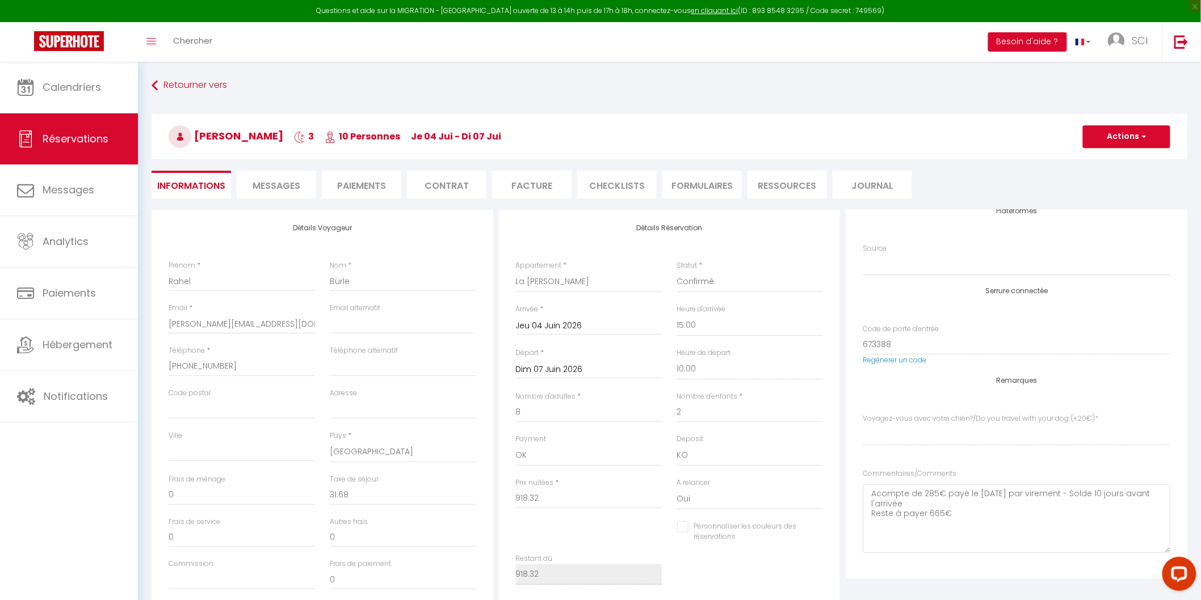
checkbox input "false"
select index
checkbox input "false"
select index
checkbox input "false"
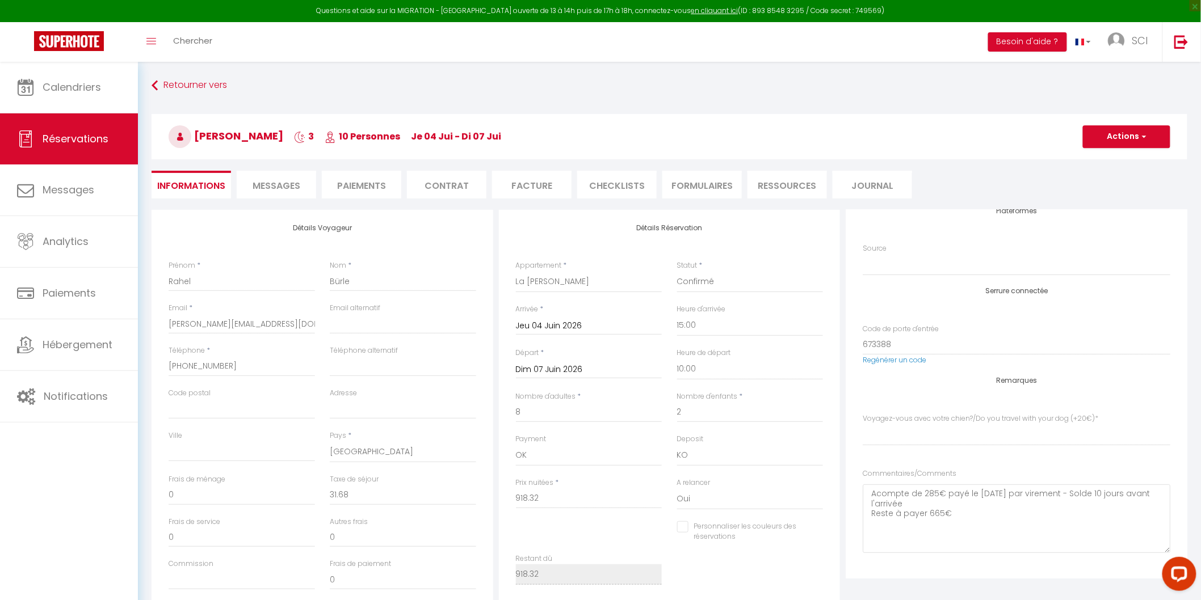
select index
checkbox input "false"
select index
checkbox input "false"
select index
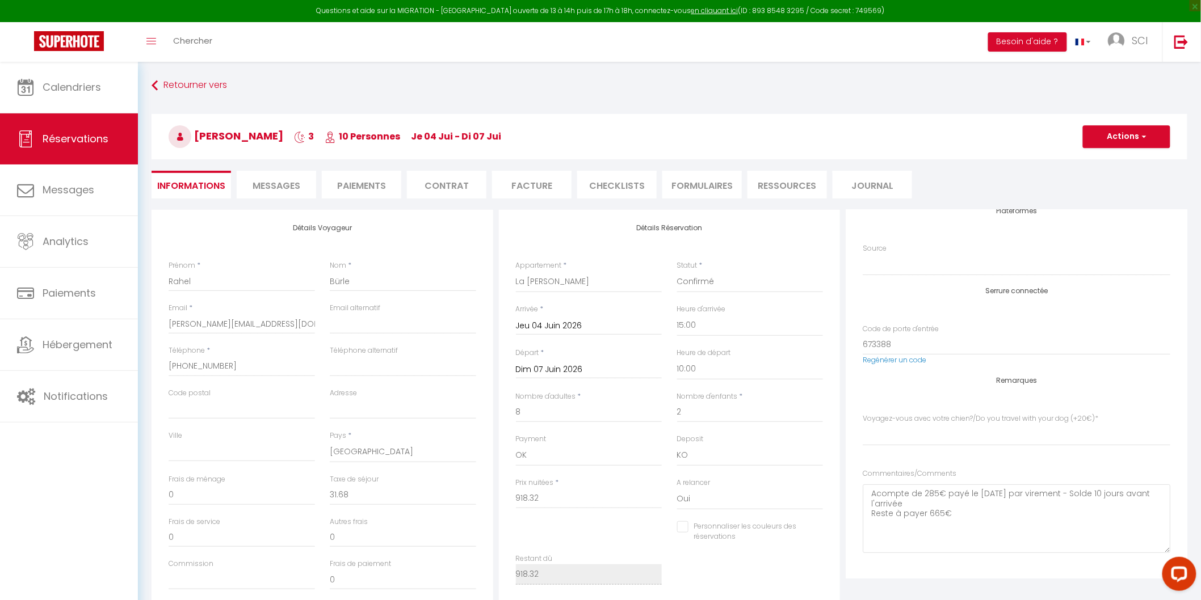
checkbox input "false"
select index
checkbox input "false"
select index
checkbox input "false"
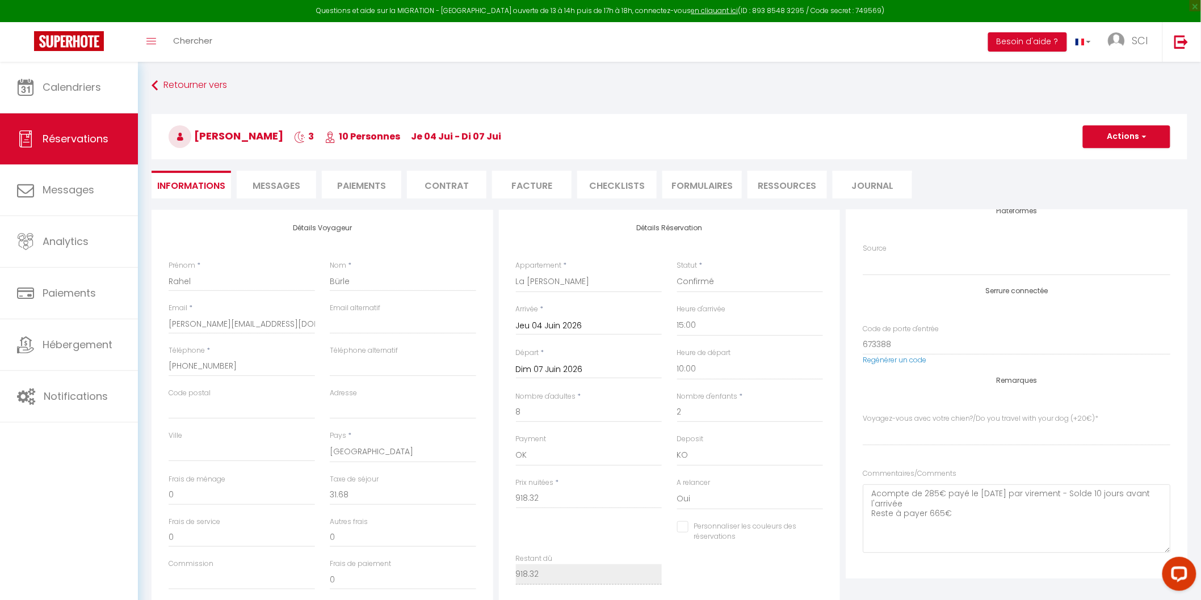
select index
checkbox input "false"
select index
checkbox input "false"
select index
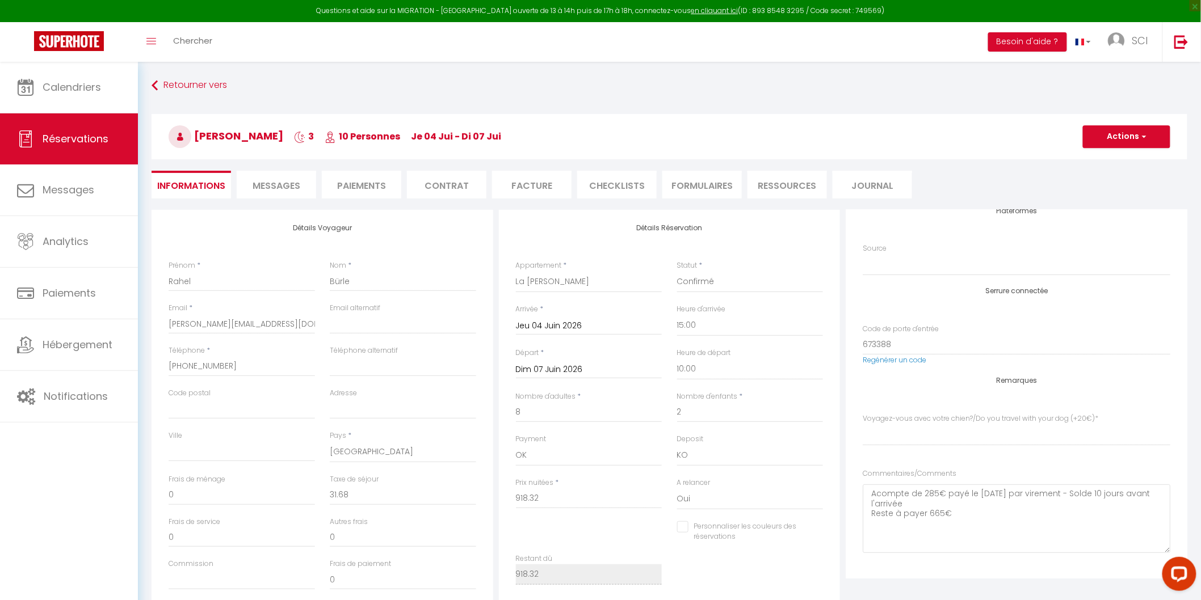
checkbox input "false"
select index
checkbox input "false"
select index
checkbox input "false"
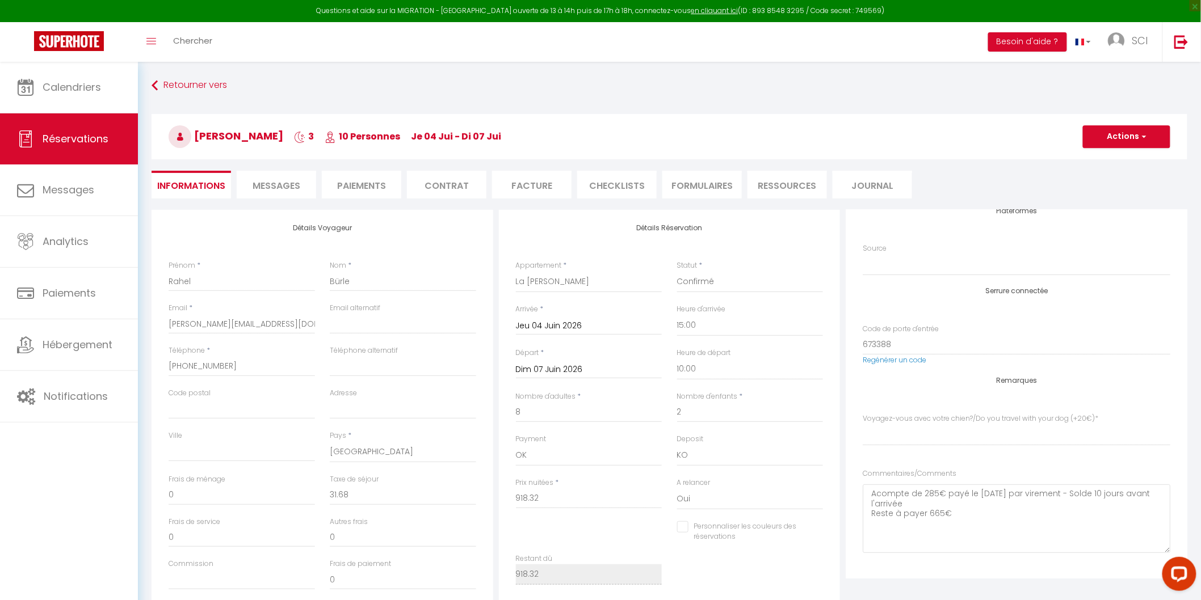
select index
checkbox input "false"
select index
checkbox input "false"
select index
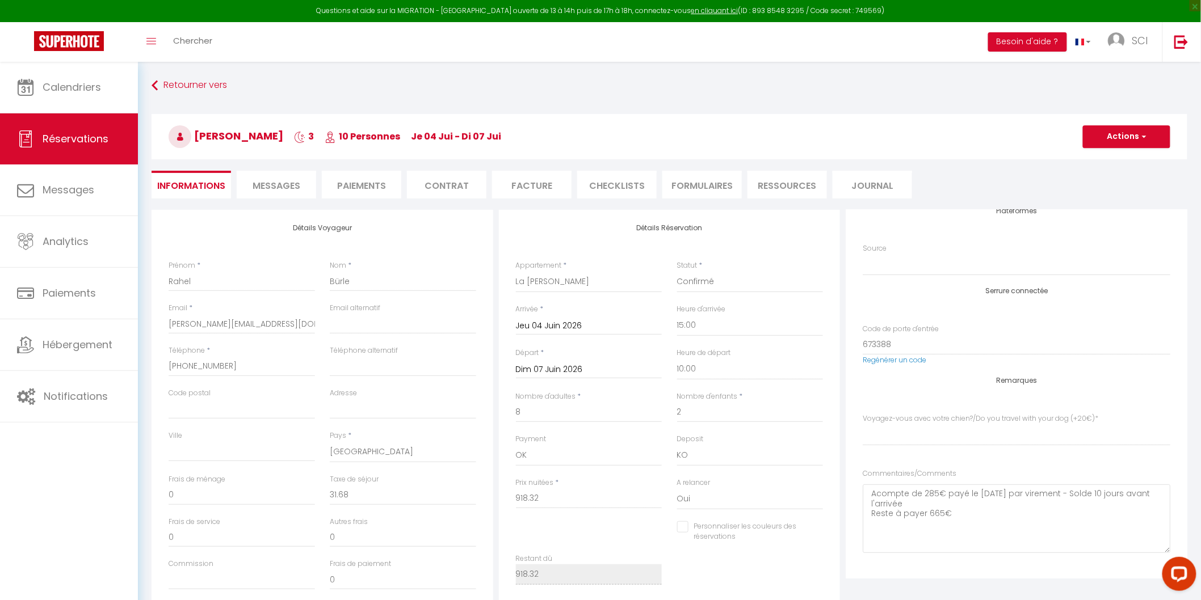
checkbox input "false"
select index
checkbox input "false"
select index
checkbox input "false"
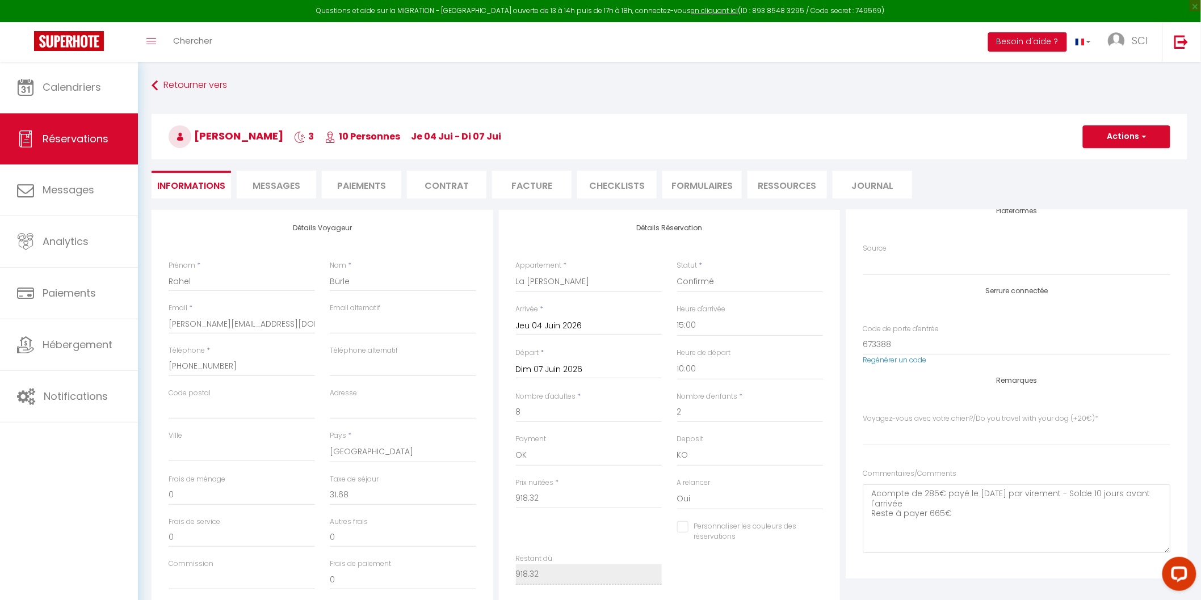
select index
checkbox input "false"
select index
checkbox input "false"
select index
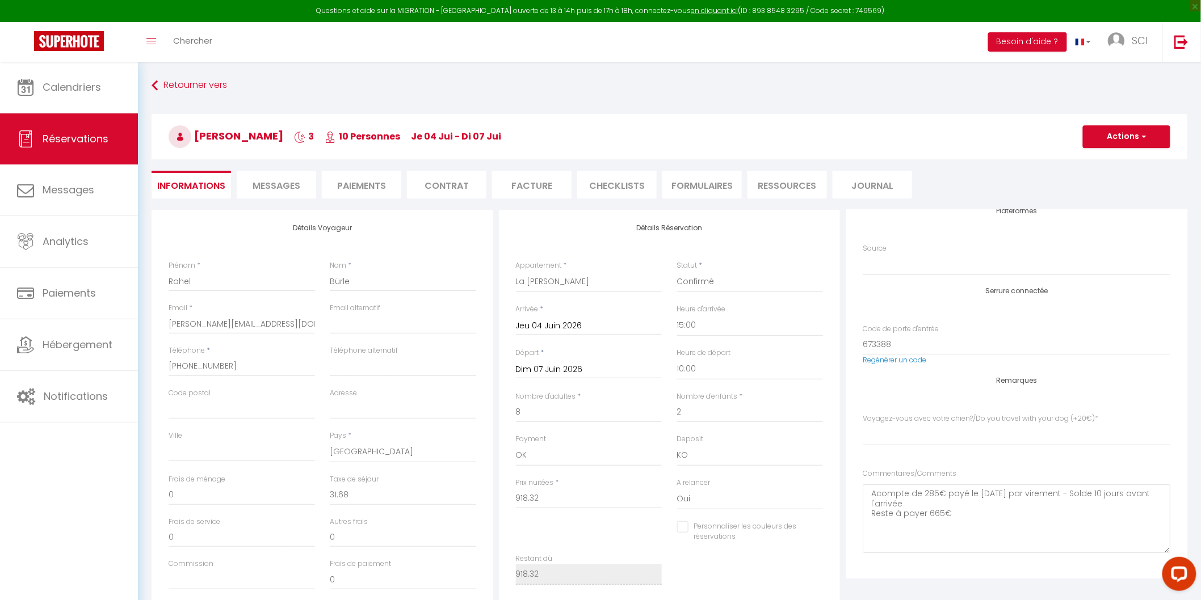
checkbox input "false"
select index
checkbox input "false"
select index
checkbox input "false"
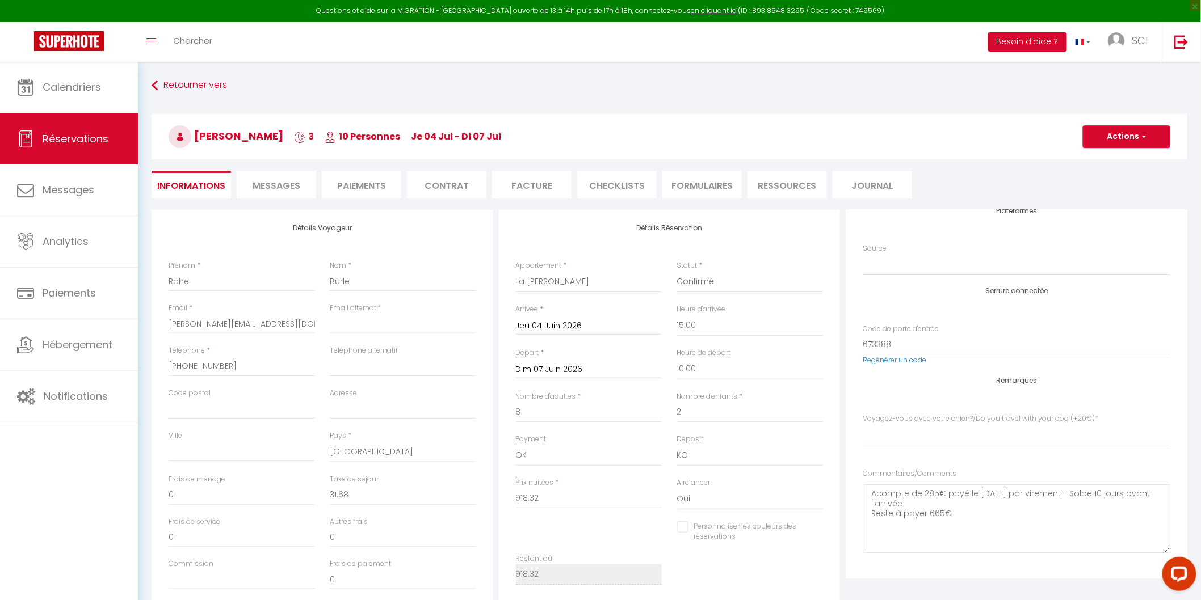
select index
checkbox input "false"
select index
checkbox input "false"
select index
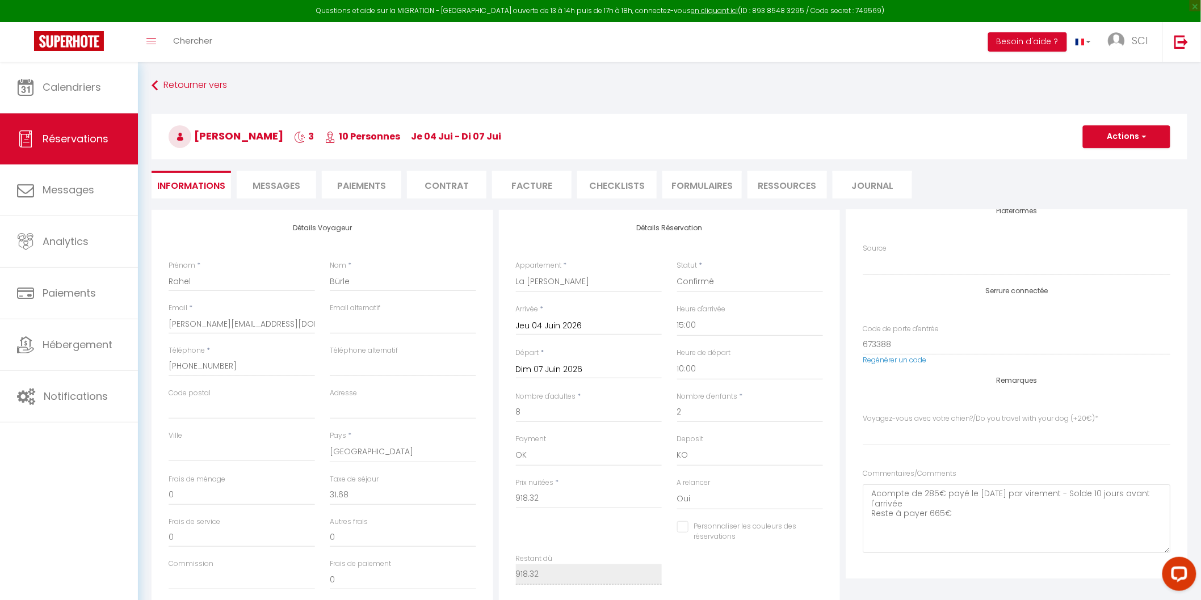
checkbox input "false"
select index
checkbox input "false"
select index
checkbox input "false"
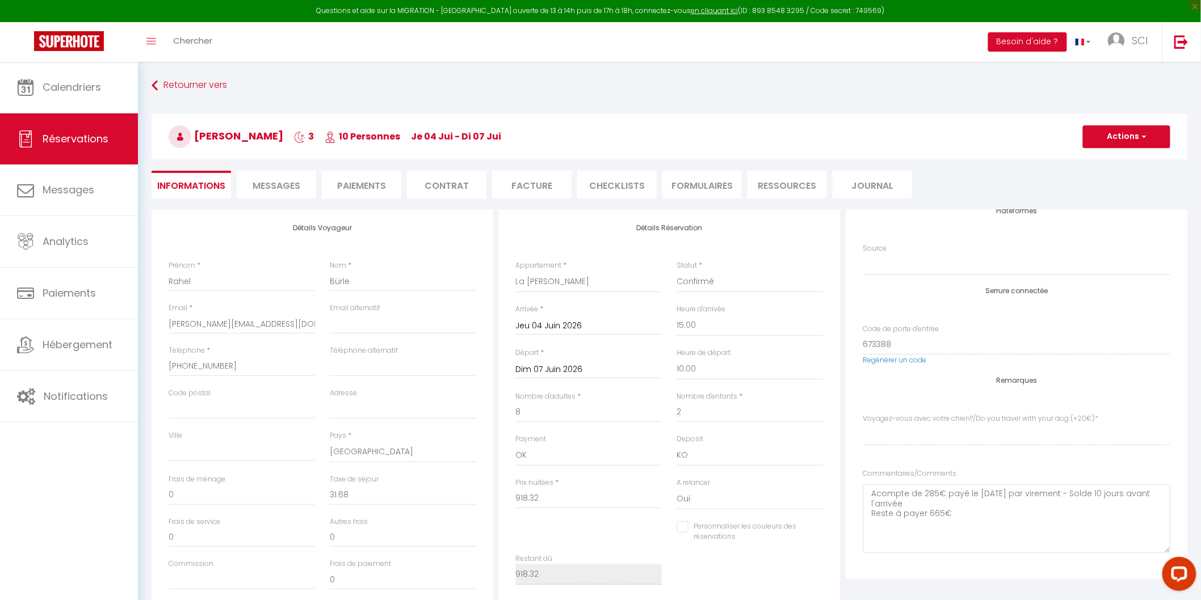
select index
checkbox input "false"
select index
checkbox input "false"
select index
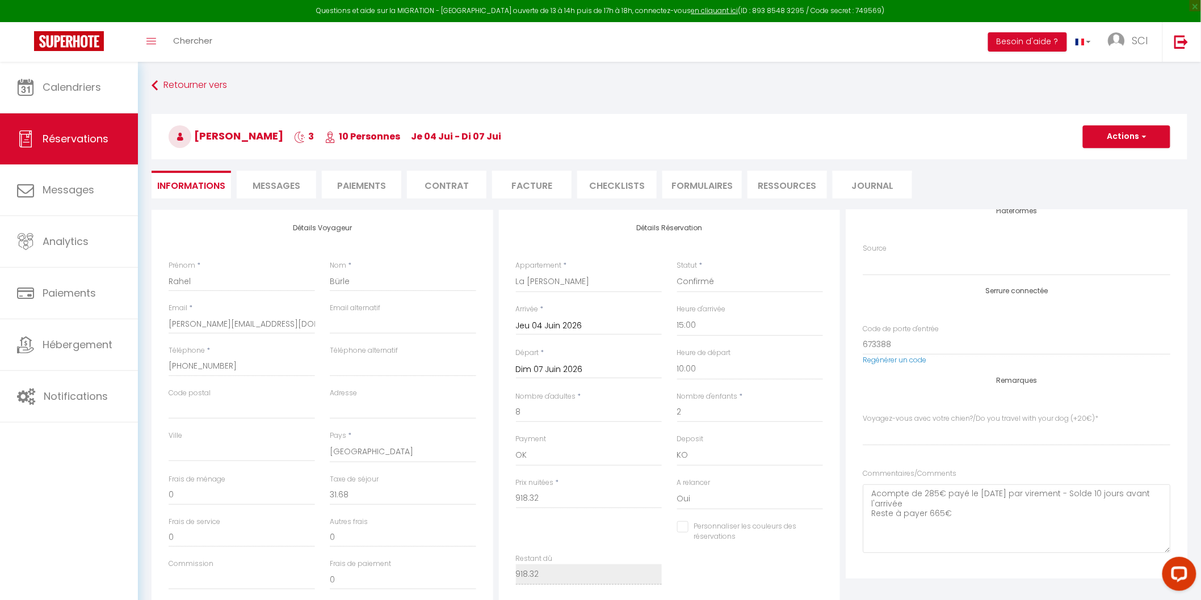
checkbox input "false"
select index
checkbox input "false"
select index
checkbox input "false"
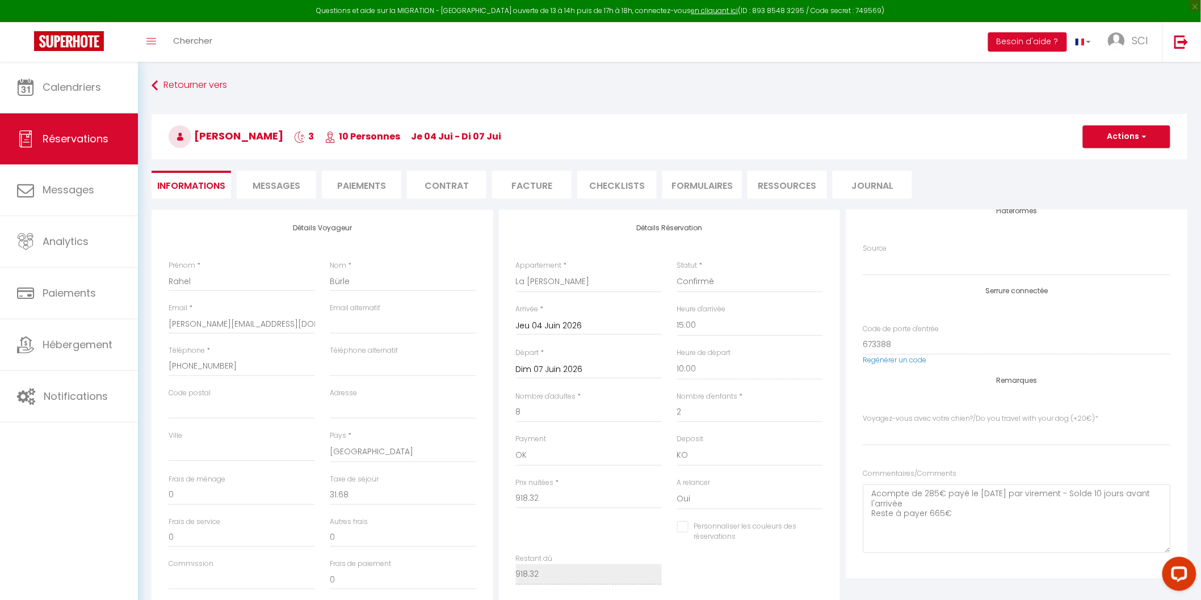
select index
checkbox input "false"
select index
checkbox input "false"
select index
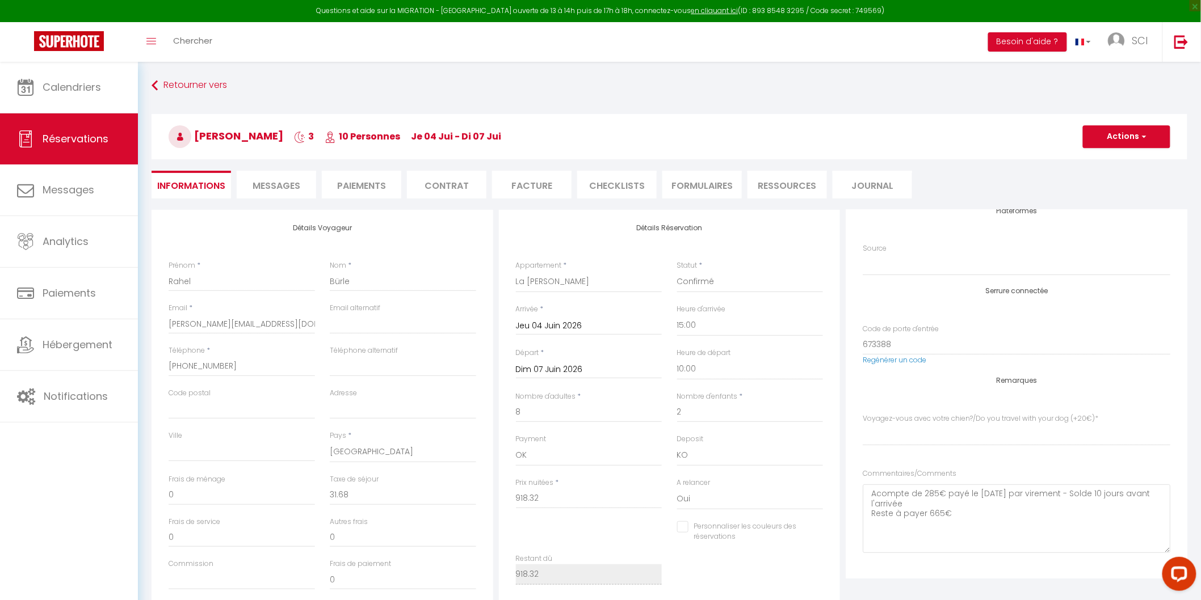
checkbox input "false"
select index
checkbox input "false"
select index
checkbox input "false"
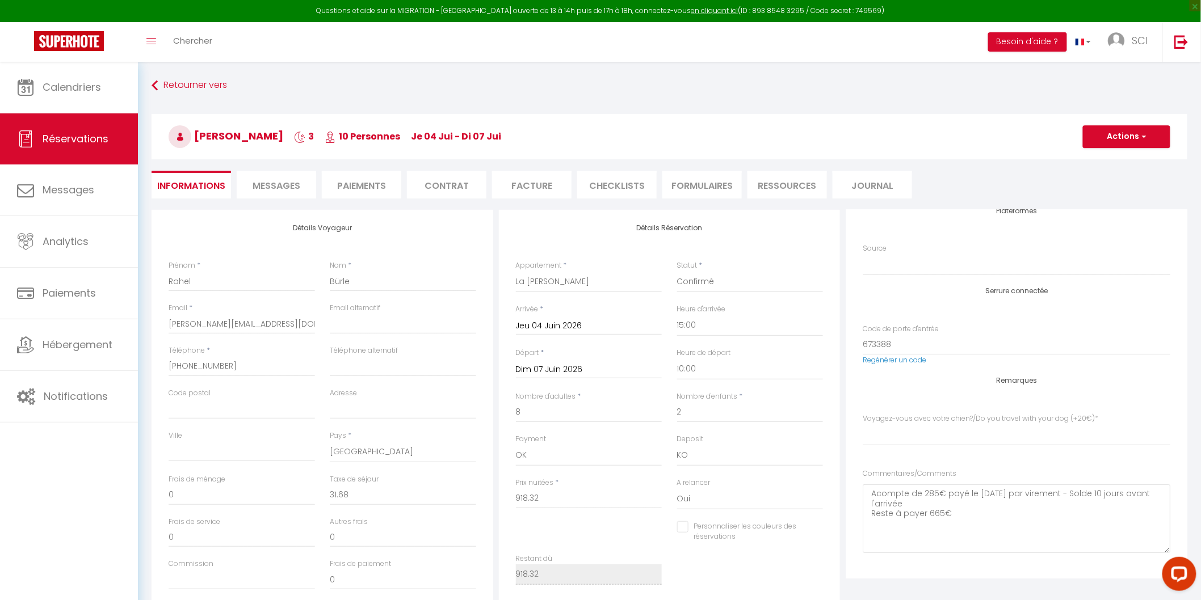
select index
checkbox input "false"
select index
checkbox input "false"
select index
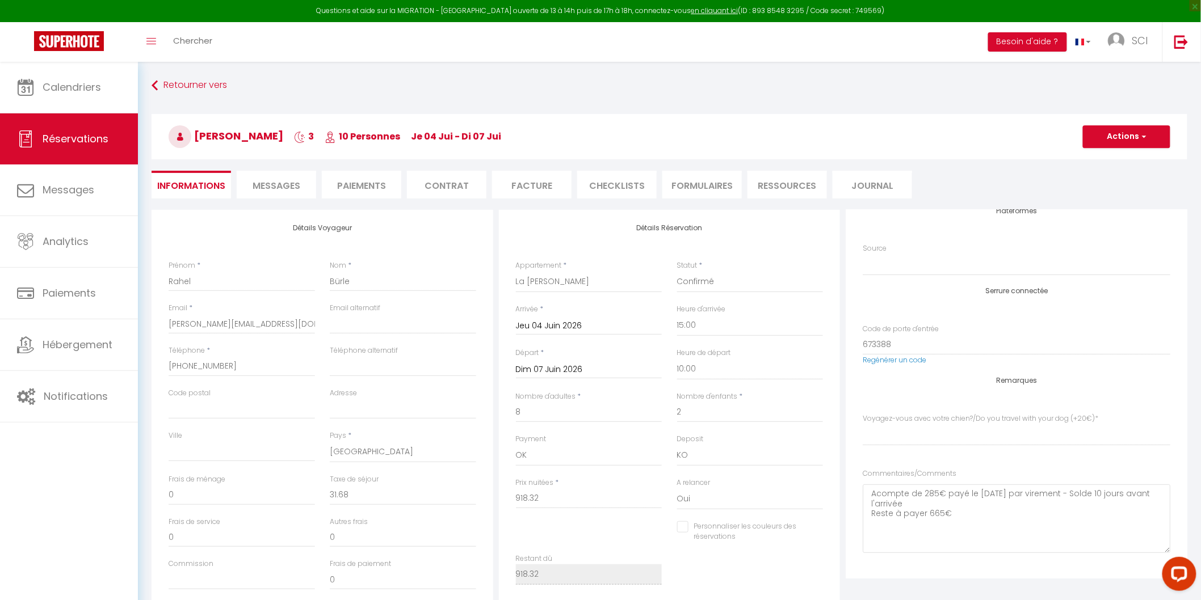
checkbox input "false"
select index
checkbox input "false"
select index
checkbox input "false"
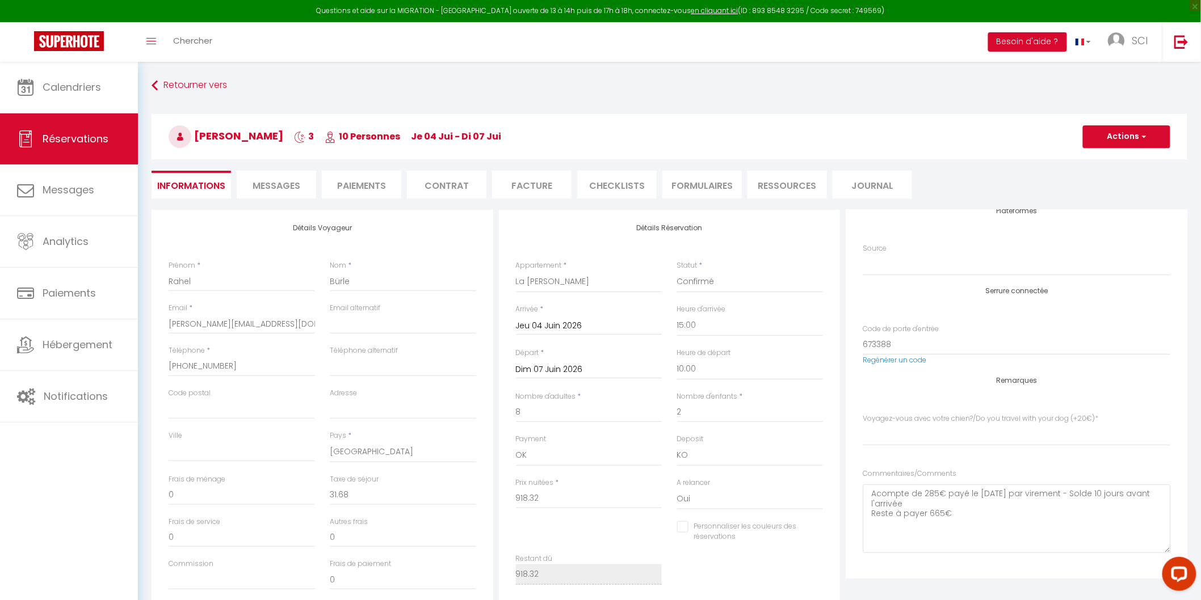
select index
checkbox input "false"
select index
checkbox input "false"
select index
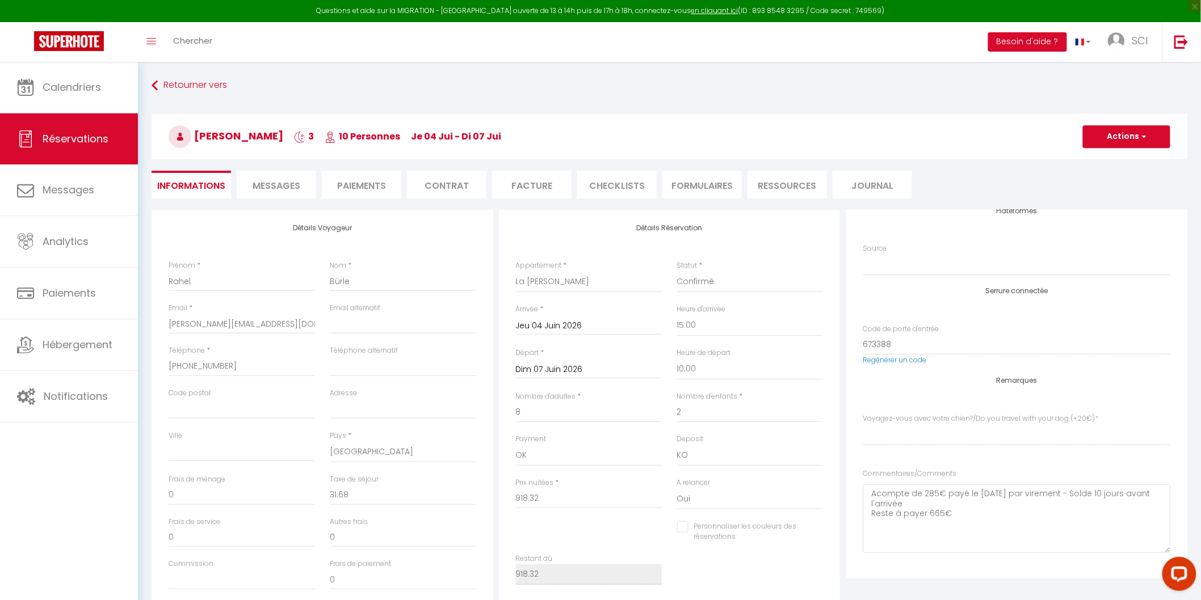
checkbox input "false"
select index
checkbox input "false"
select index
checkbox input "false"
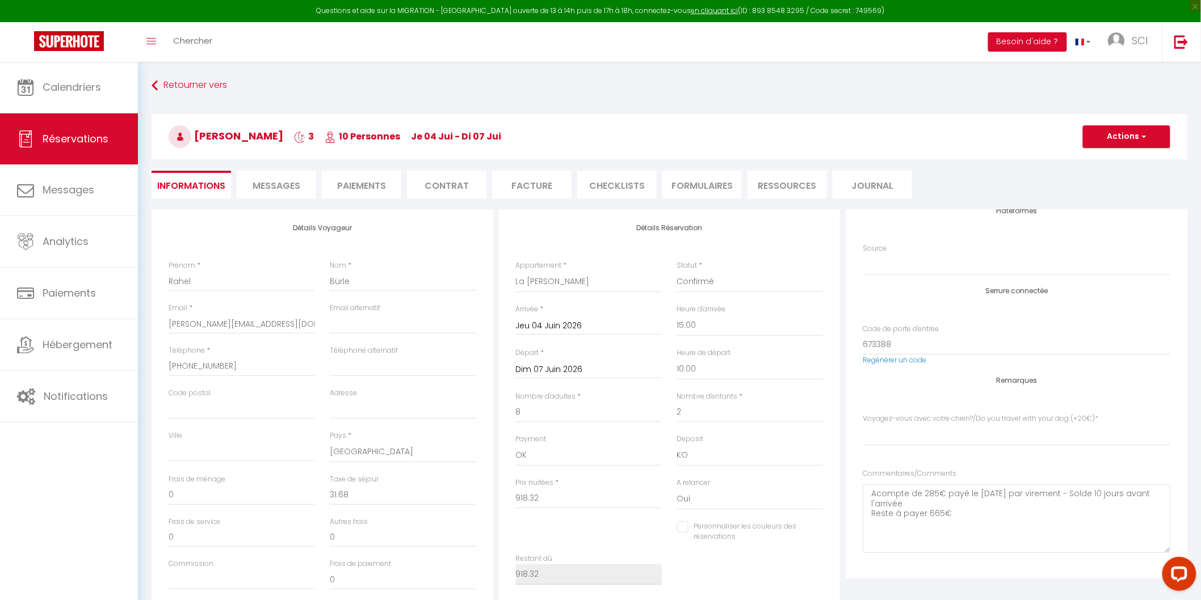
select index
checkbox input "false"
select index
